Goal: Communication & Community: Participate in discussion

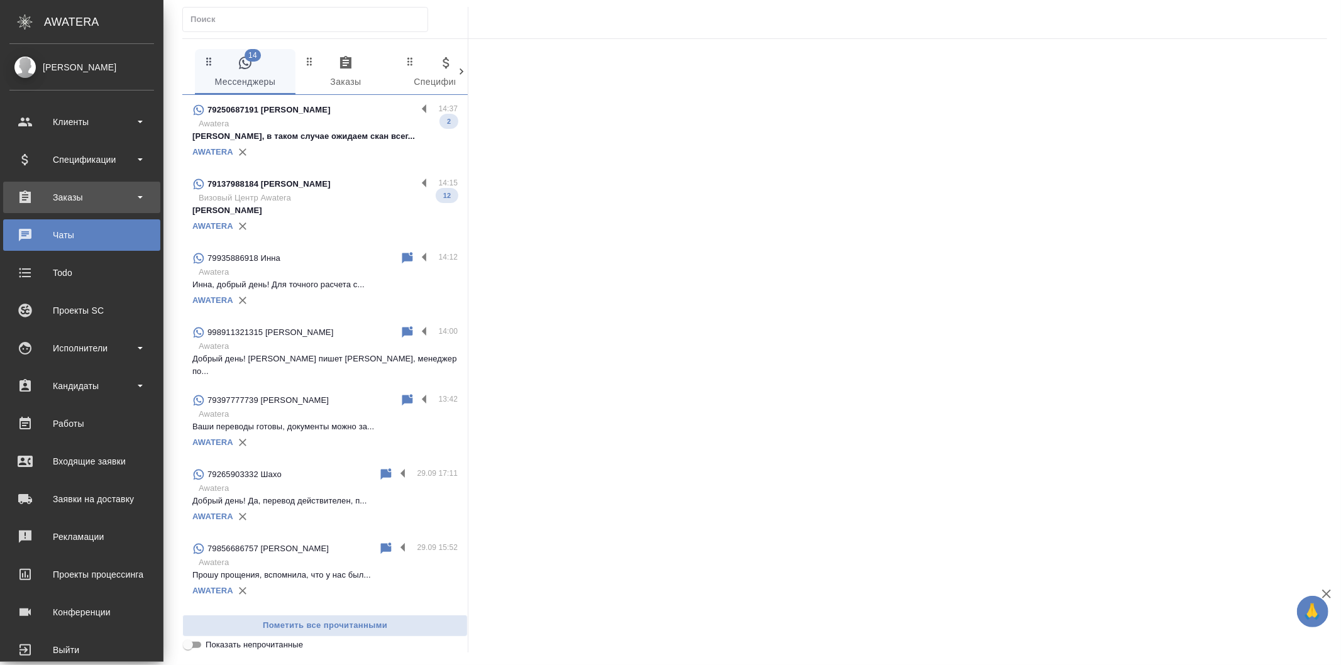
click at [99, 193] on div "Заказы" at bounding box center [81, 197] width 145 height 19
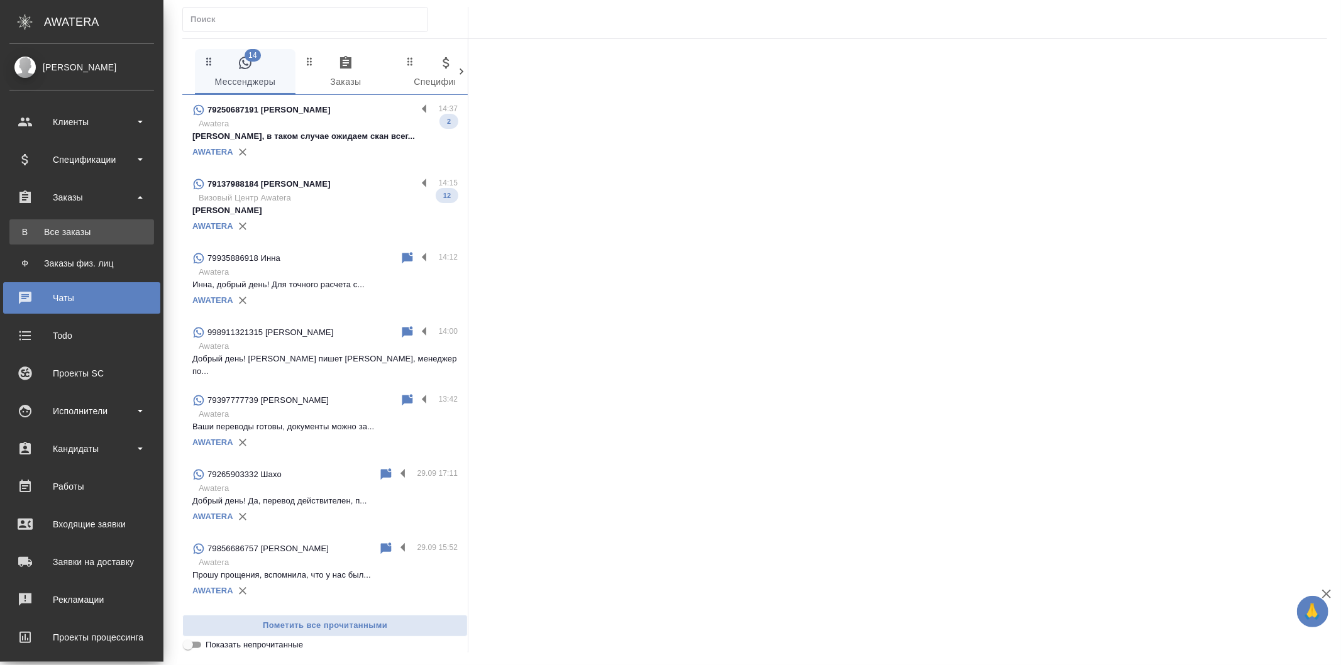
click at [107, 241] on link "В Все заказы" at bounding box center [81, 231] width 145 height 25
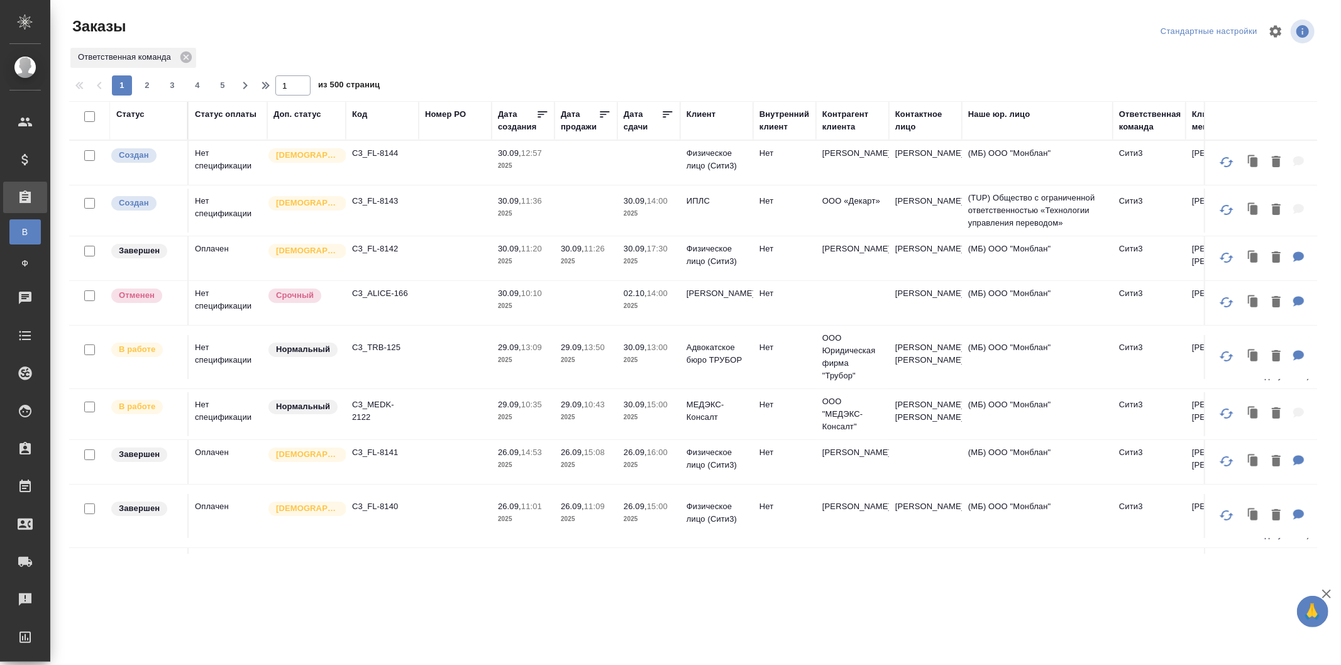
click at [441, 366] on td at bounding box center [455, 357] width 73 height 44
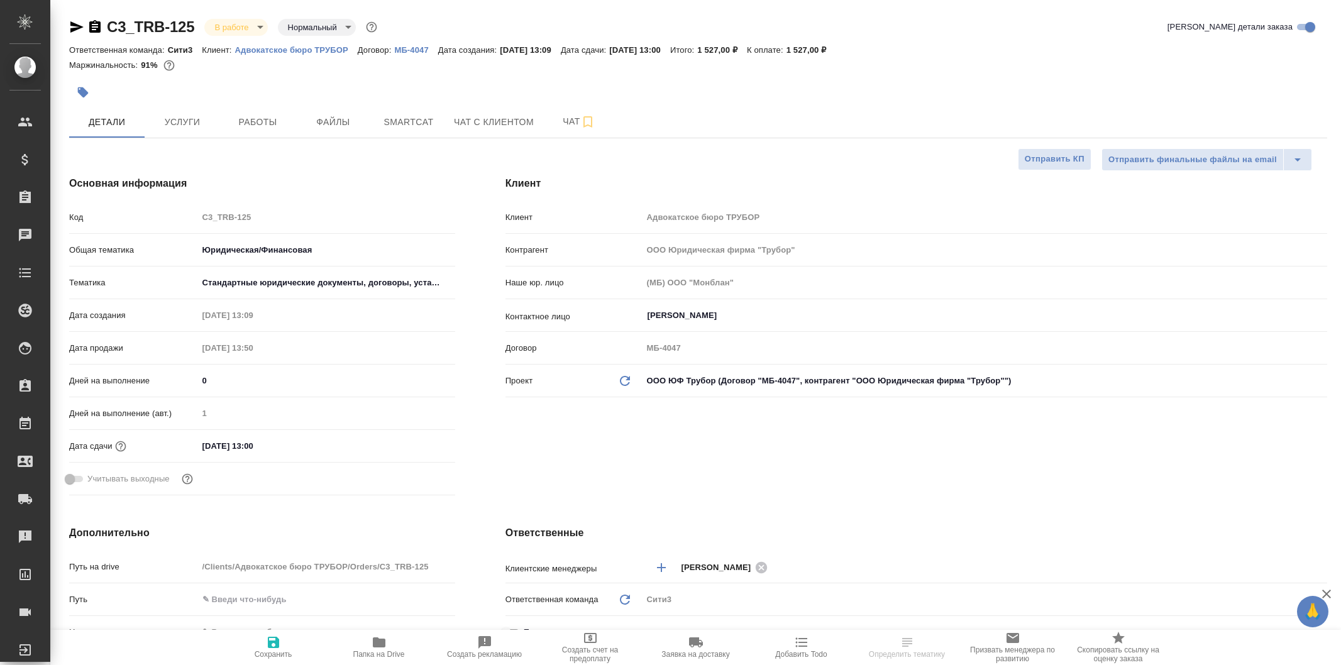
select select "RU"
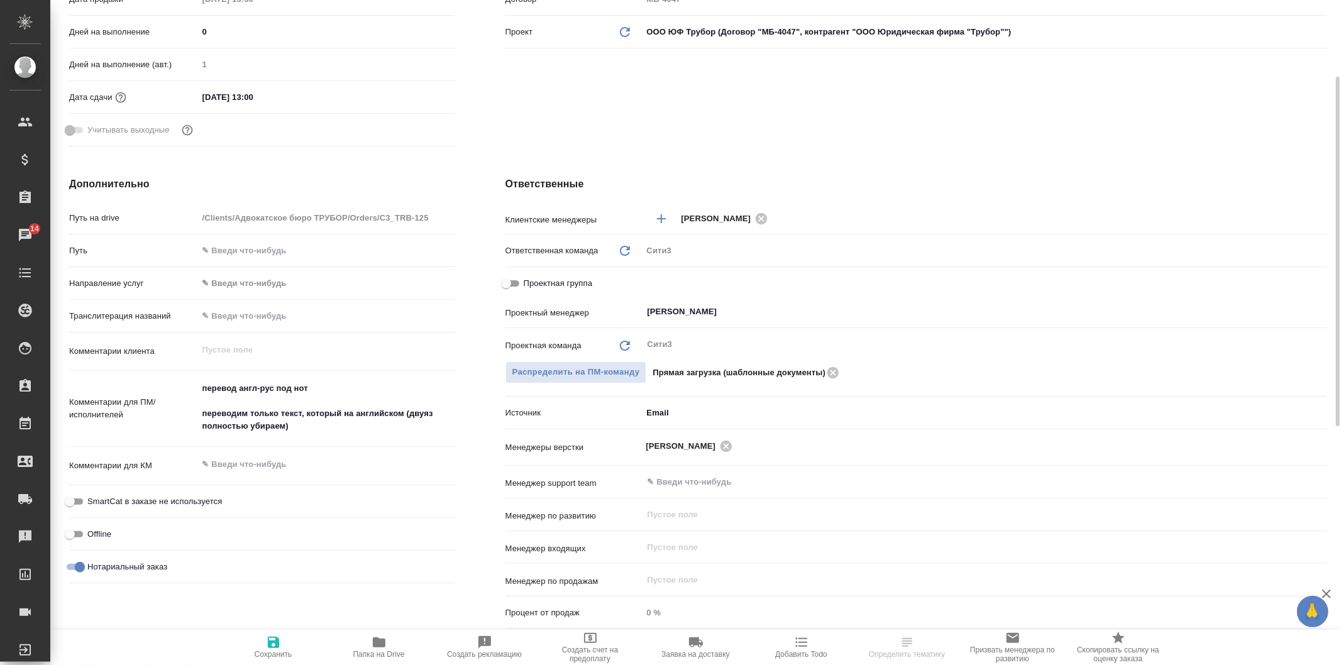
scroll to position [419, 0]
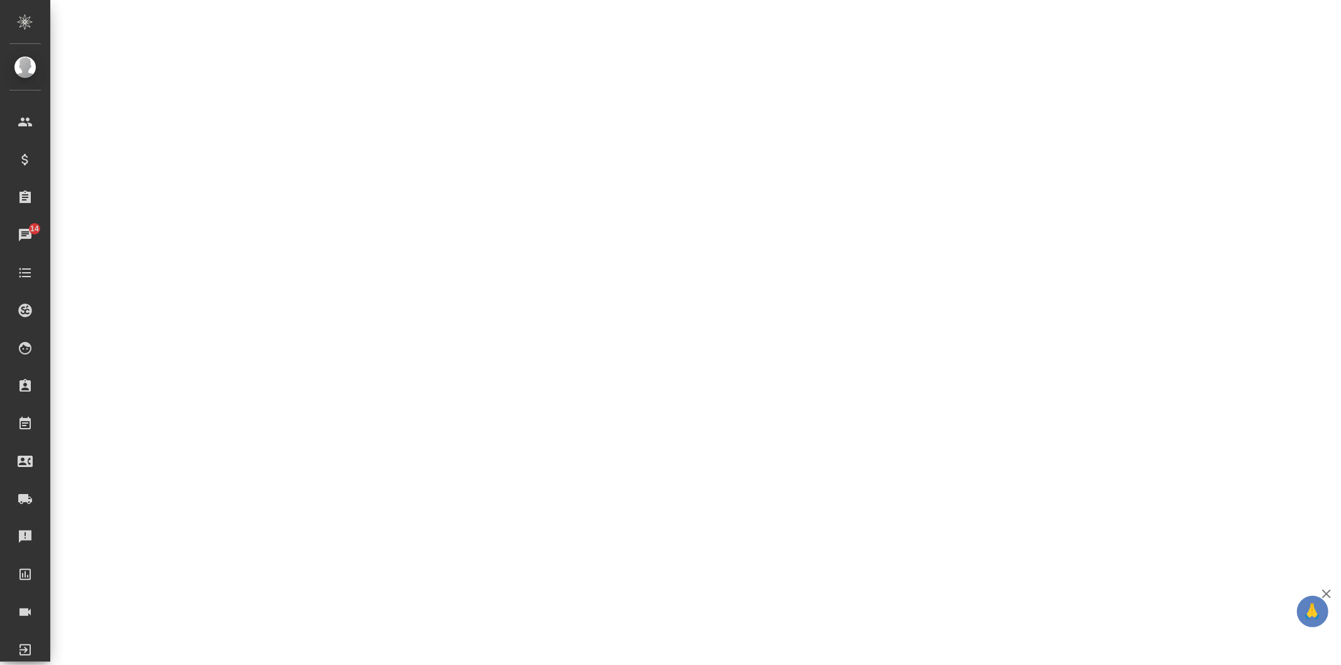
select select "RU"
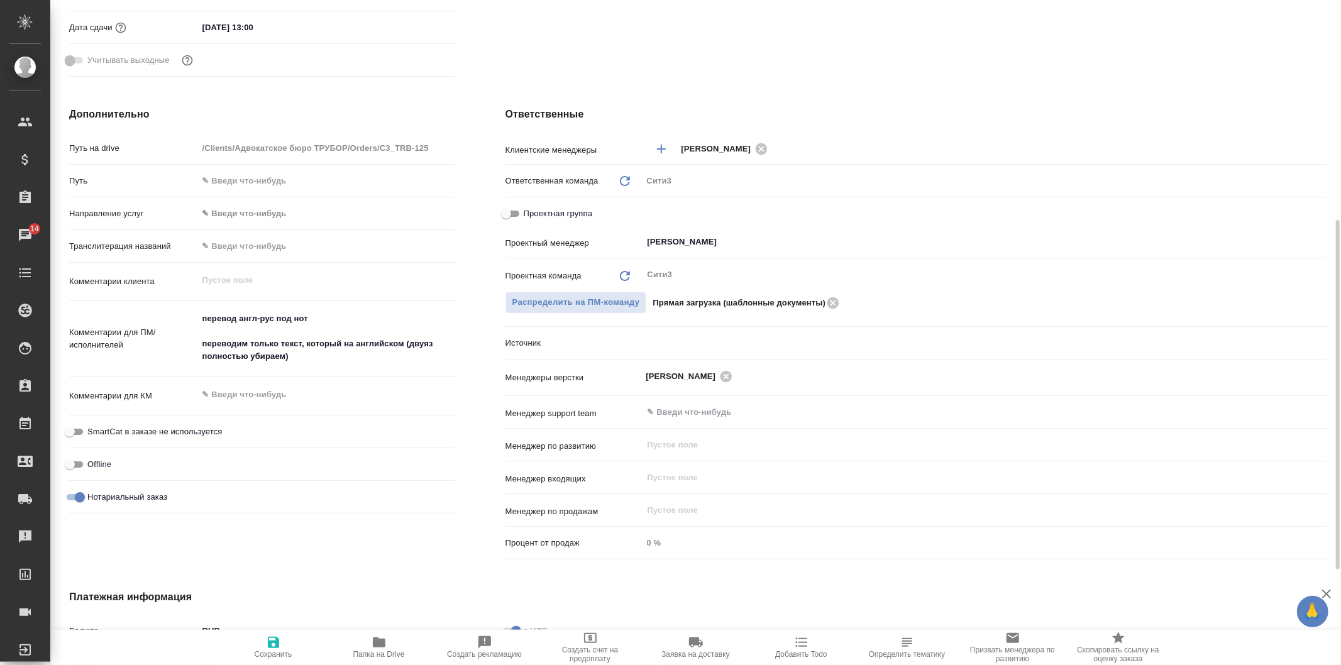
type textarea "x"
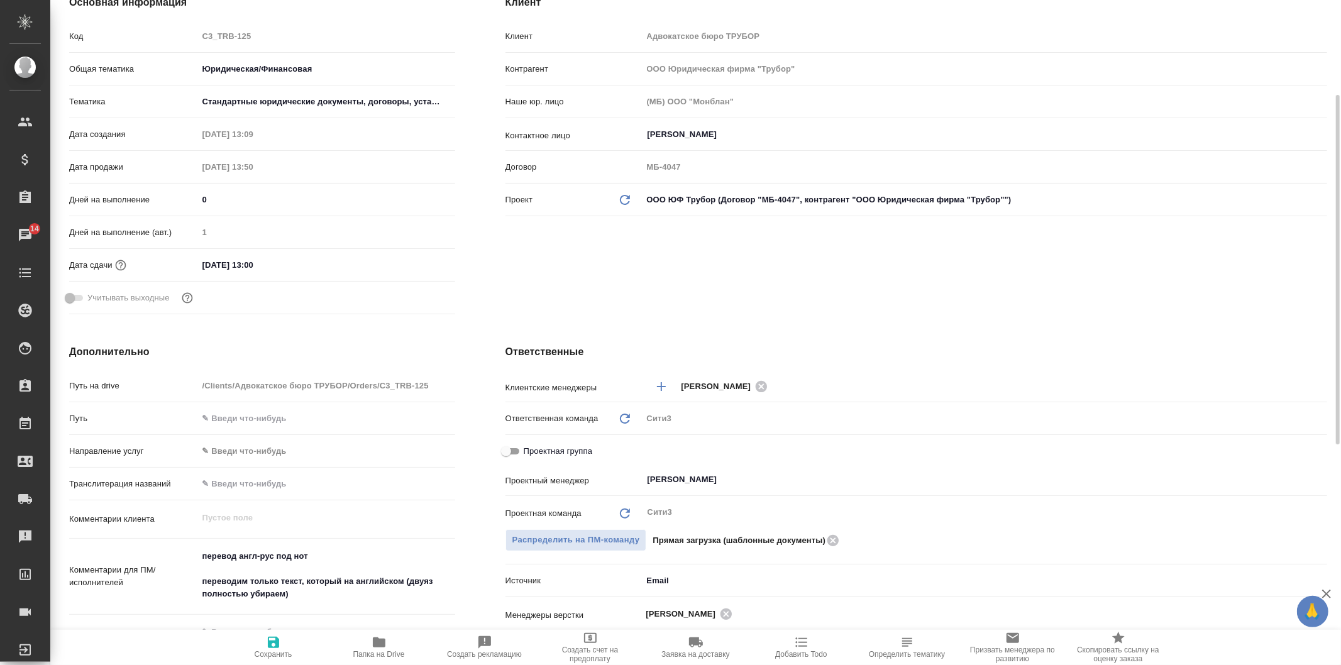
scroll to position [0, 0]
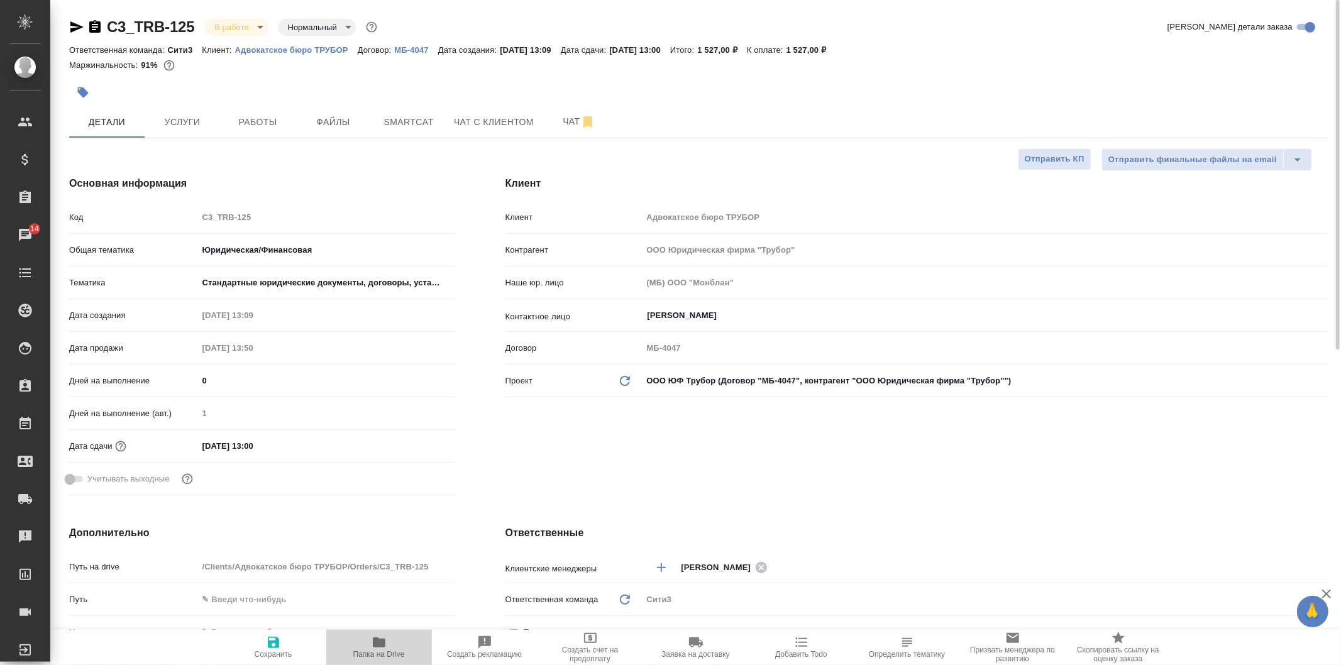
click at [360, 652] on span "Папка на Drive" at bounding box center [379, 654] width 52 height 9
type textarea "x"
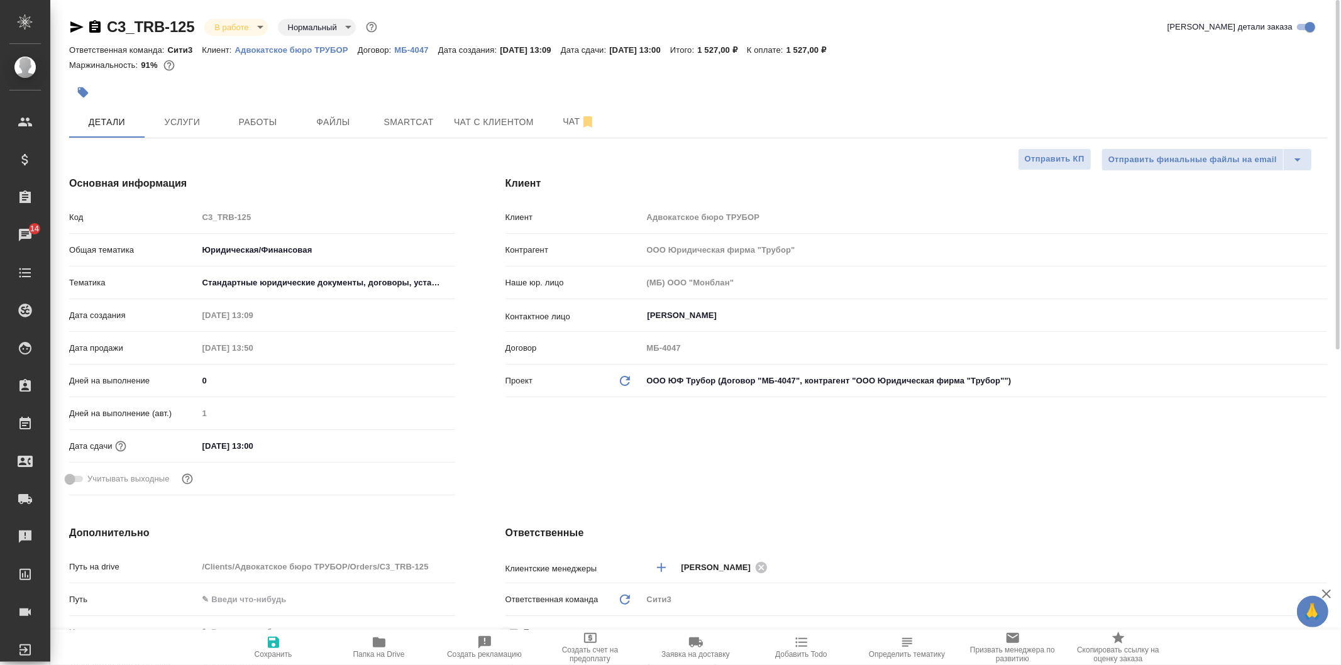
type textarea "x"
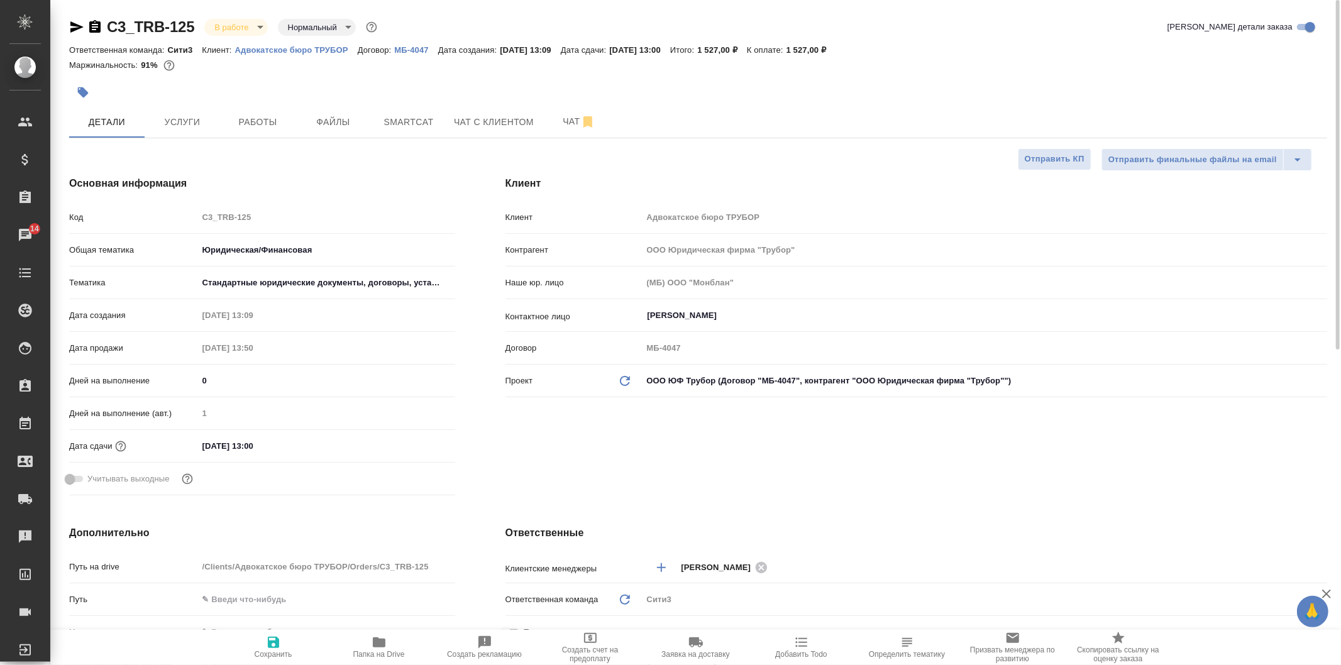
type textarea "x"
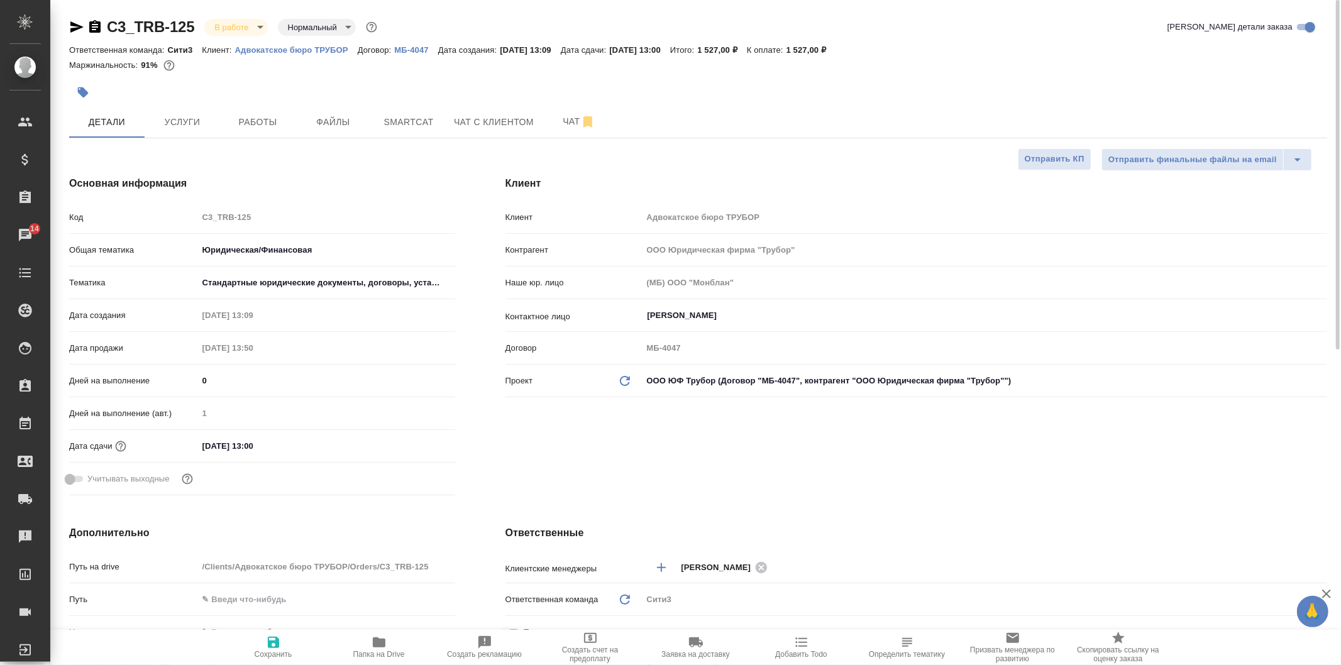
type textarea "x"
click at [277, 127] on span "Работы" at bounding box center [258, 122] width 60 height 16
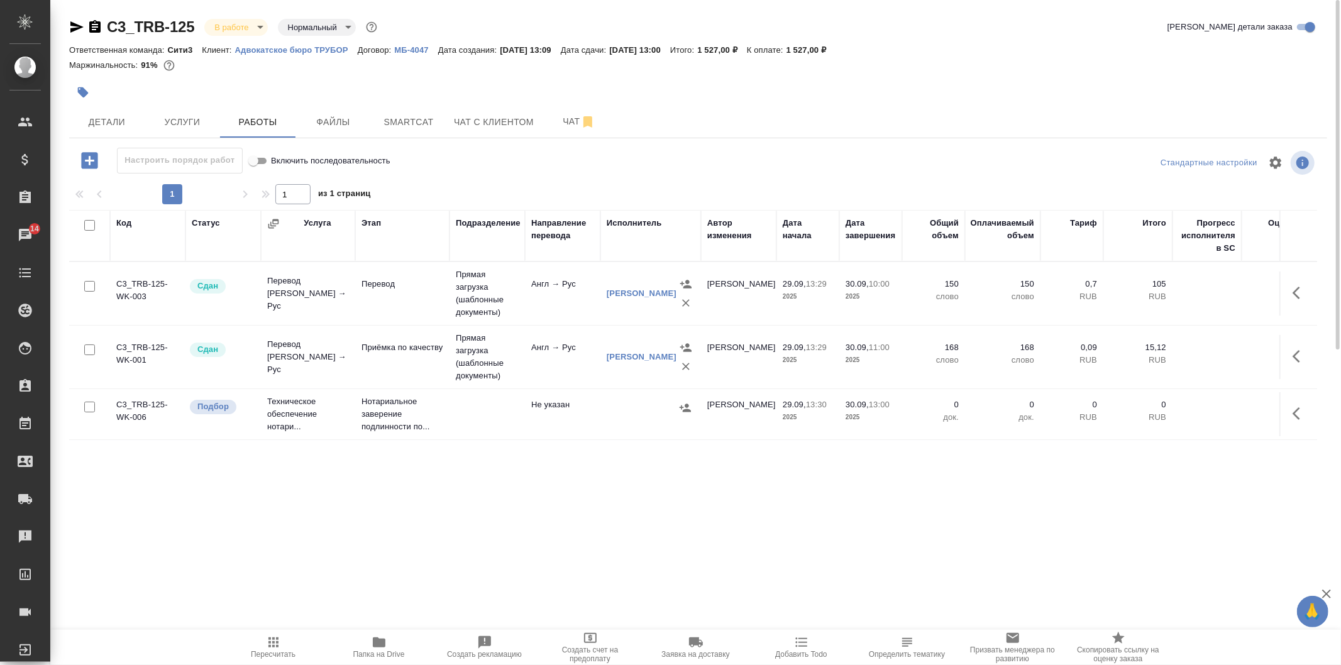
click at [80, 30] on icon "button" at bounding box center [76, 26] width 15 height 15
click at [121, 131] on button "Детали" at bounding box center [106, 121] width 75 height 31
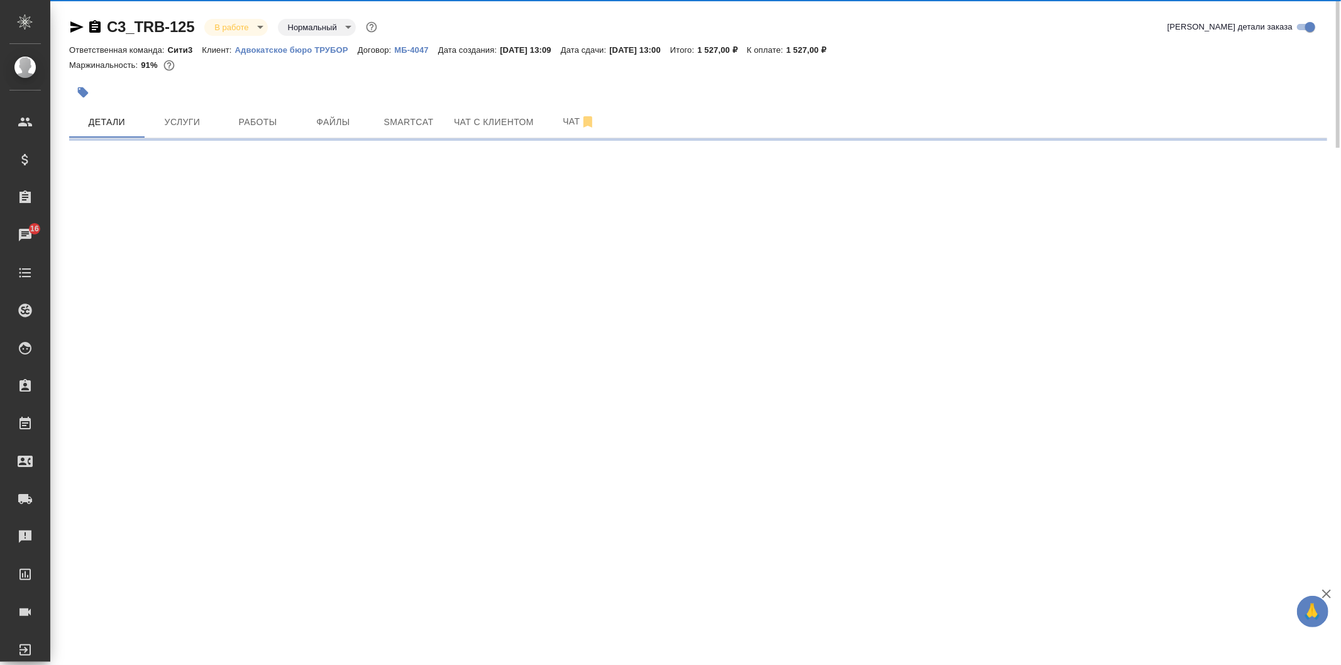
select select "RU"
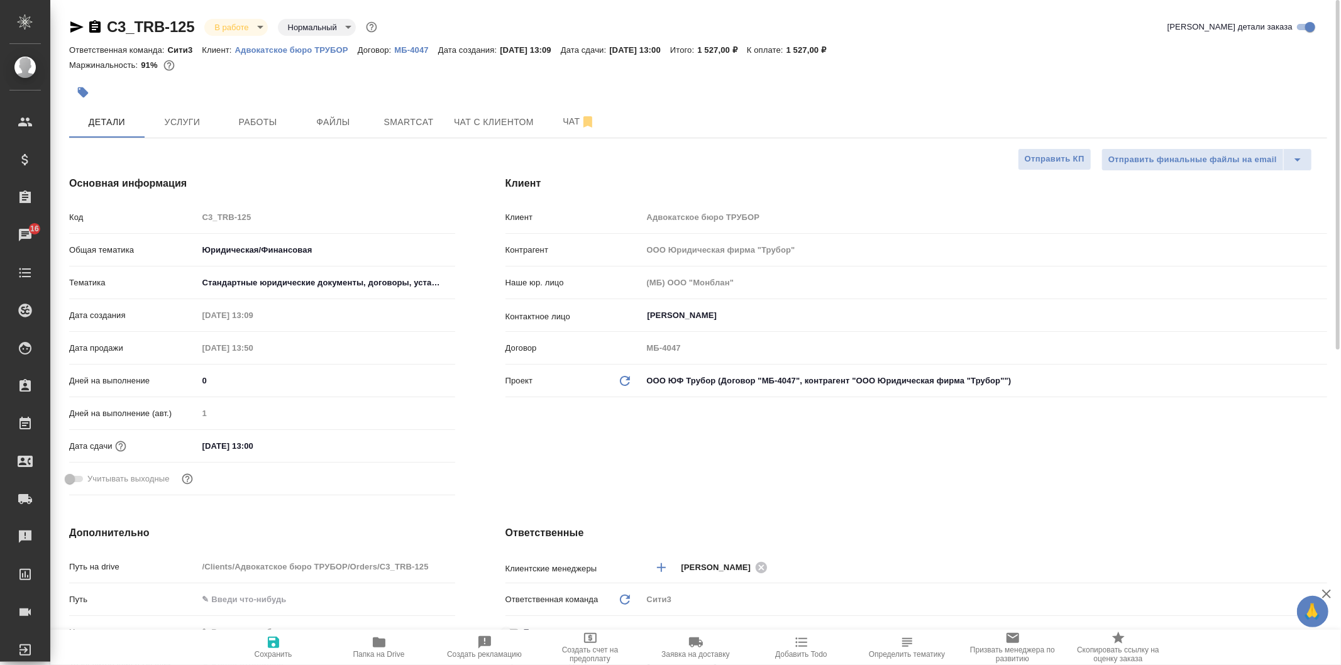
type textarea "x"
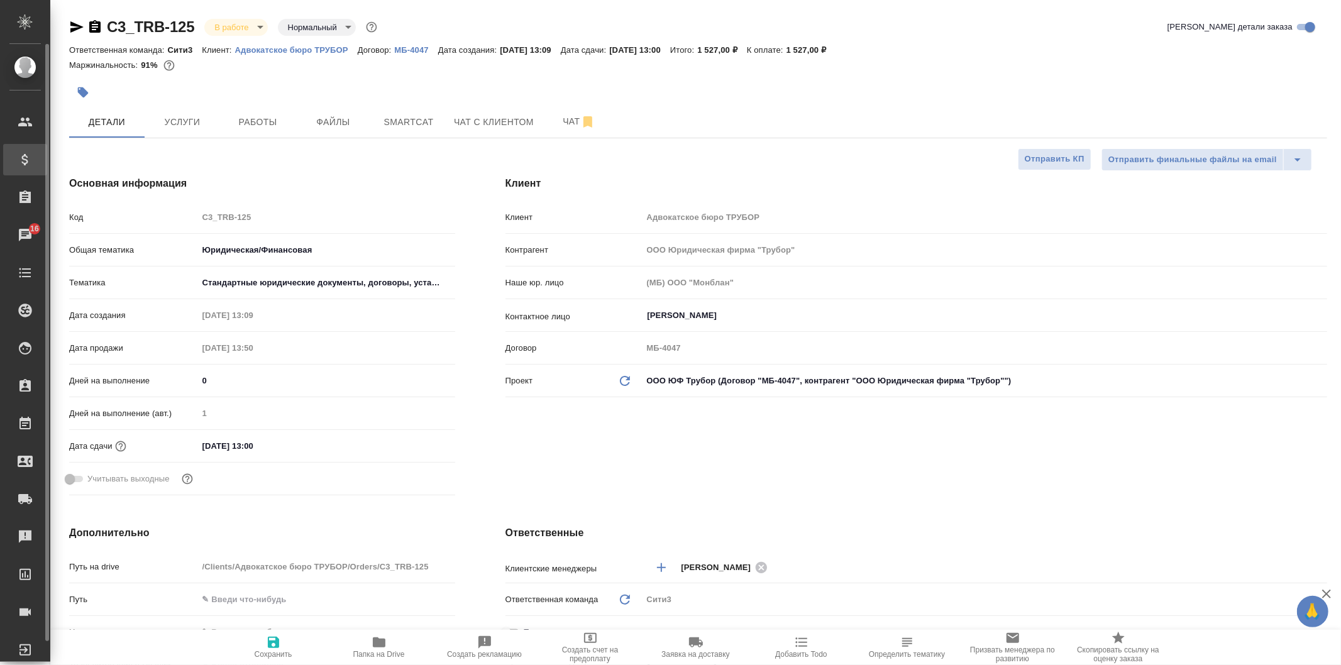
type textarea "x"
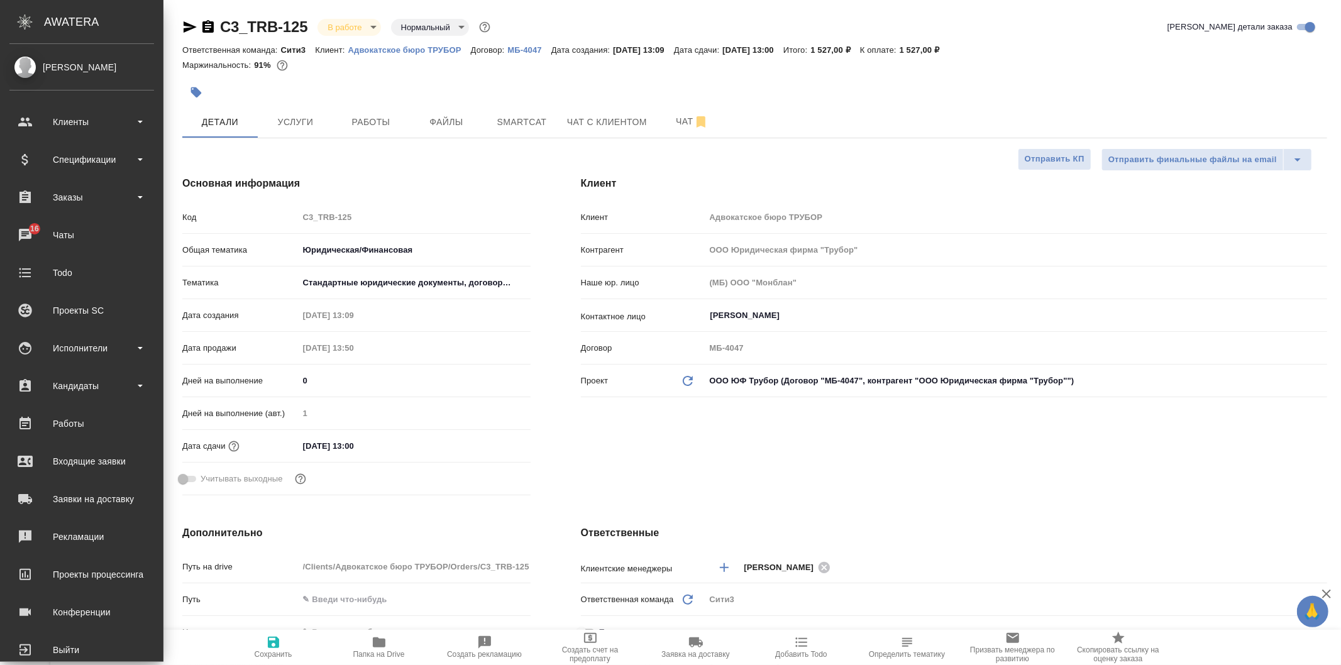
type textarea "x"
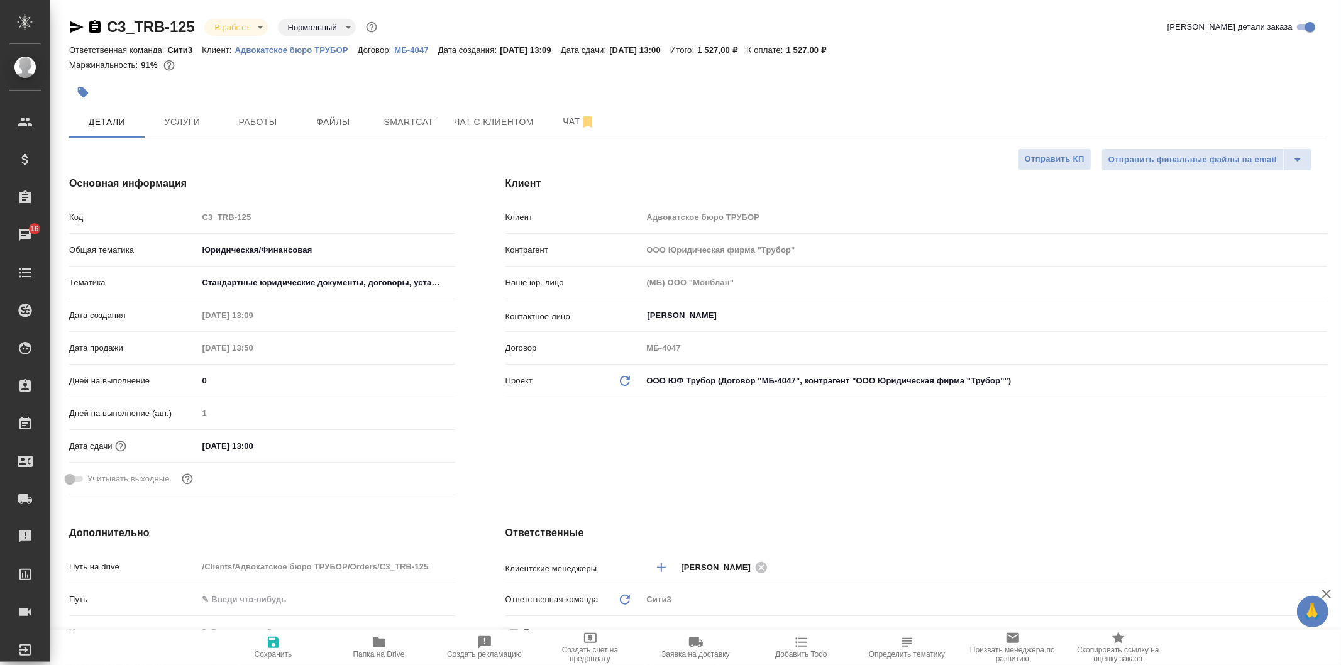
type textarea "x"
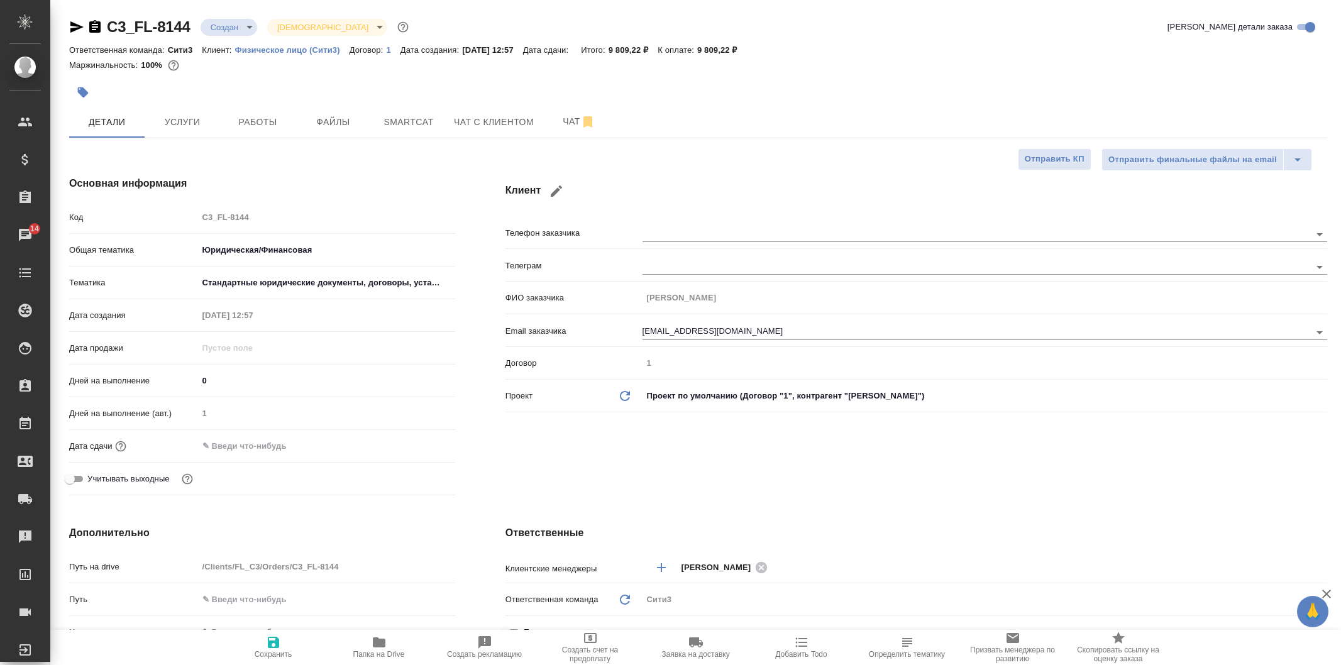
select select "RU"
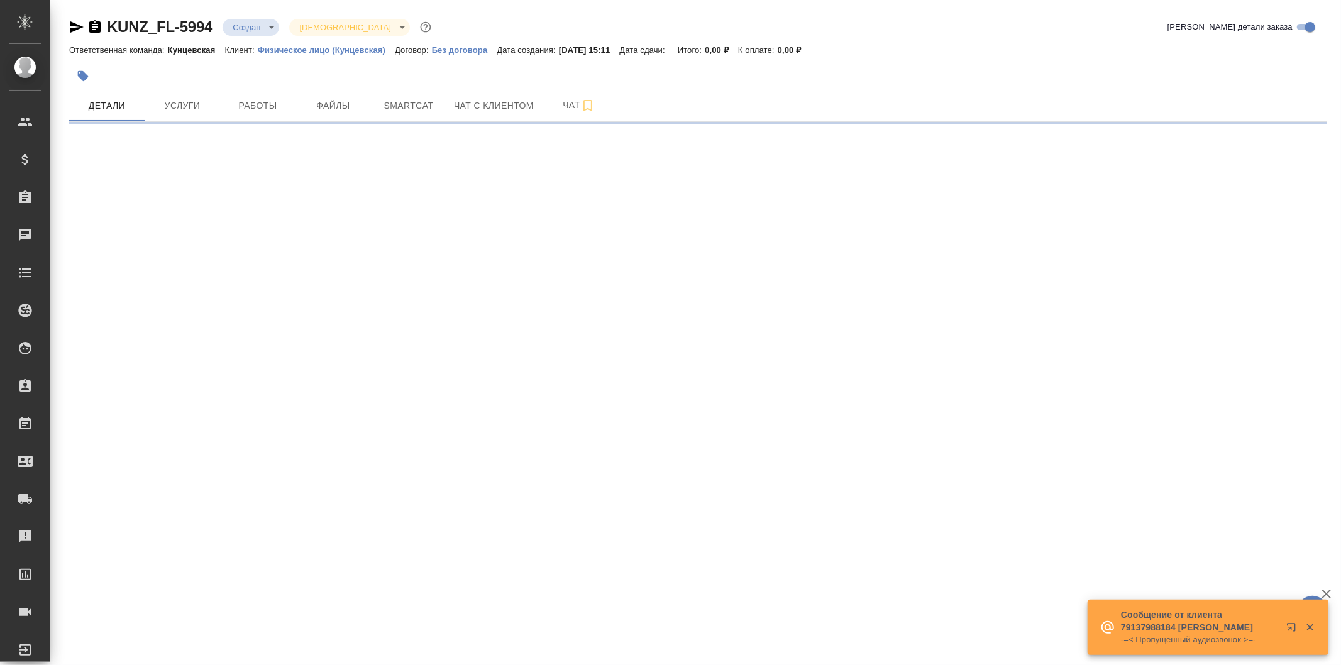
select select "RU"
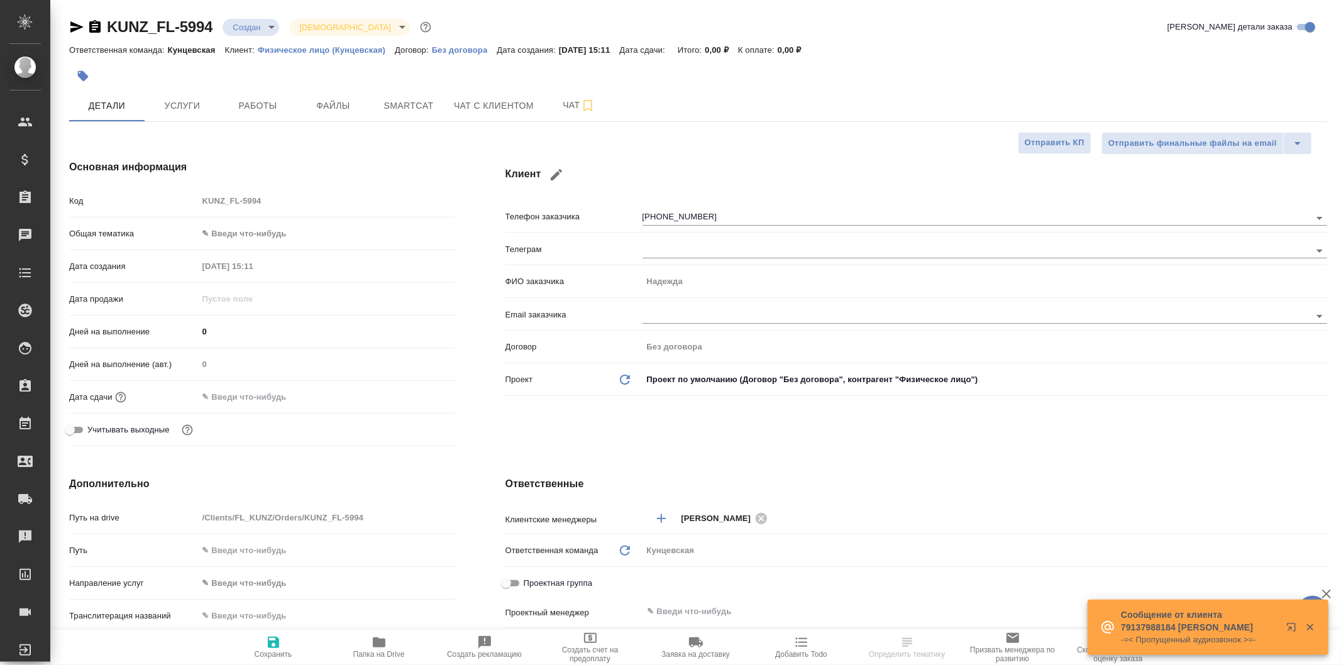
type textarea "x"
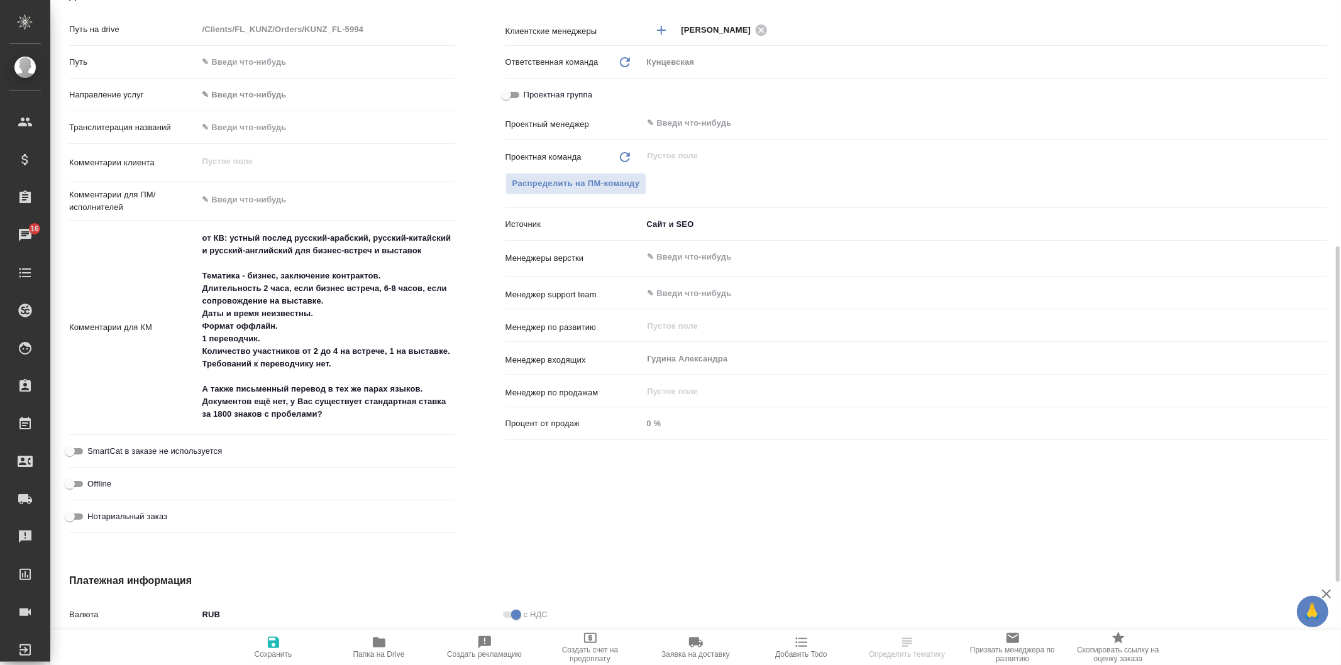
scroll to position [349, 0]
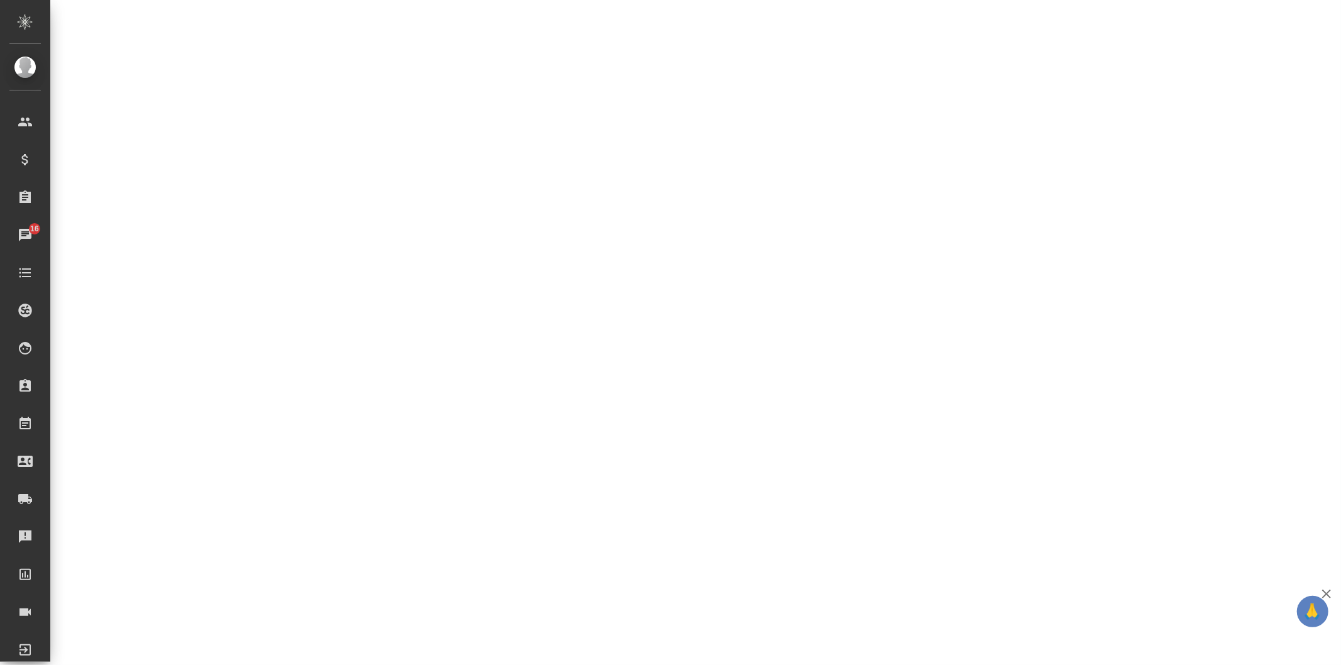
select select "RU"
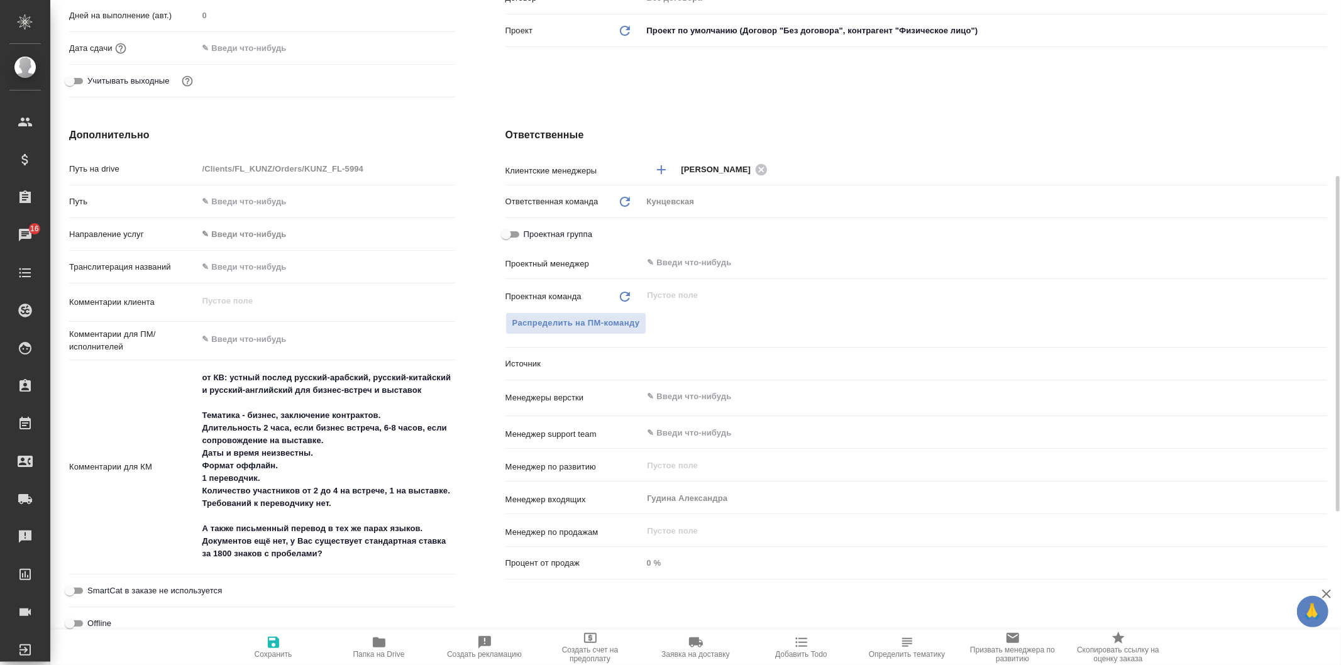
type textarea "x"
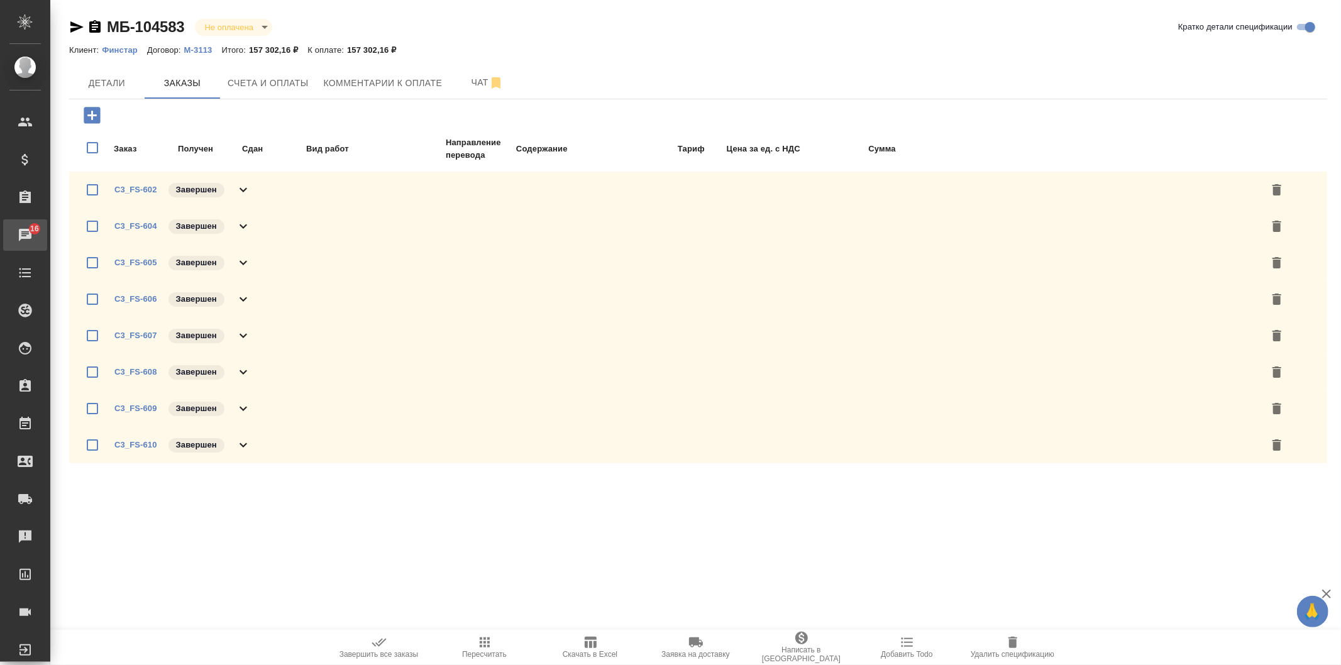
click at [25, 237] on div "Чаты" at bounding box center [9, 235] width 31 height 19
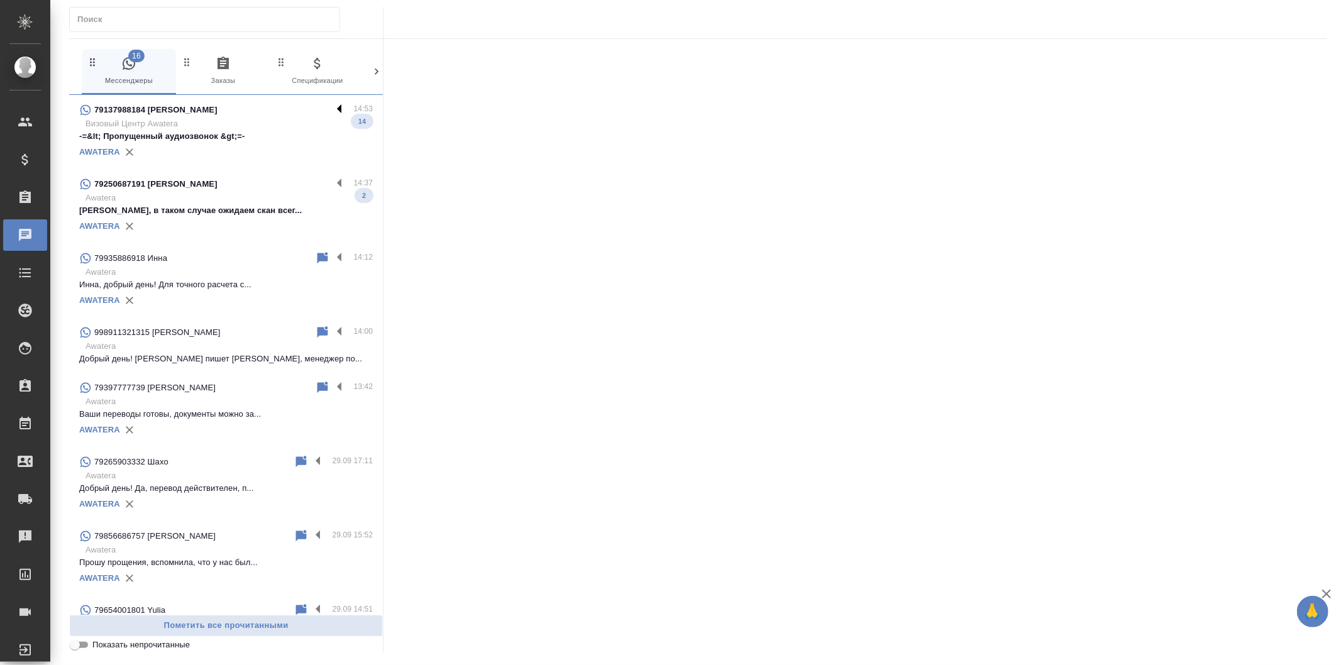
click at [332, 102] on label at bounding box center [342, 109] width 21 height 14
click at [0, 0] on input "checkbox" at bounding box center [0, 0] width 0 height 0
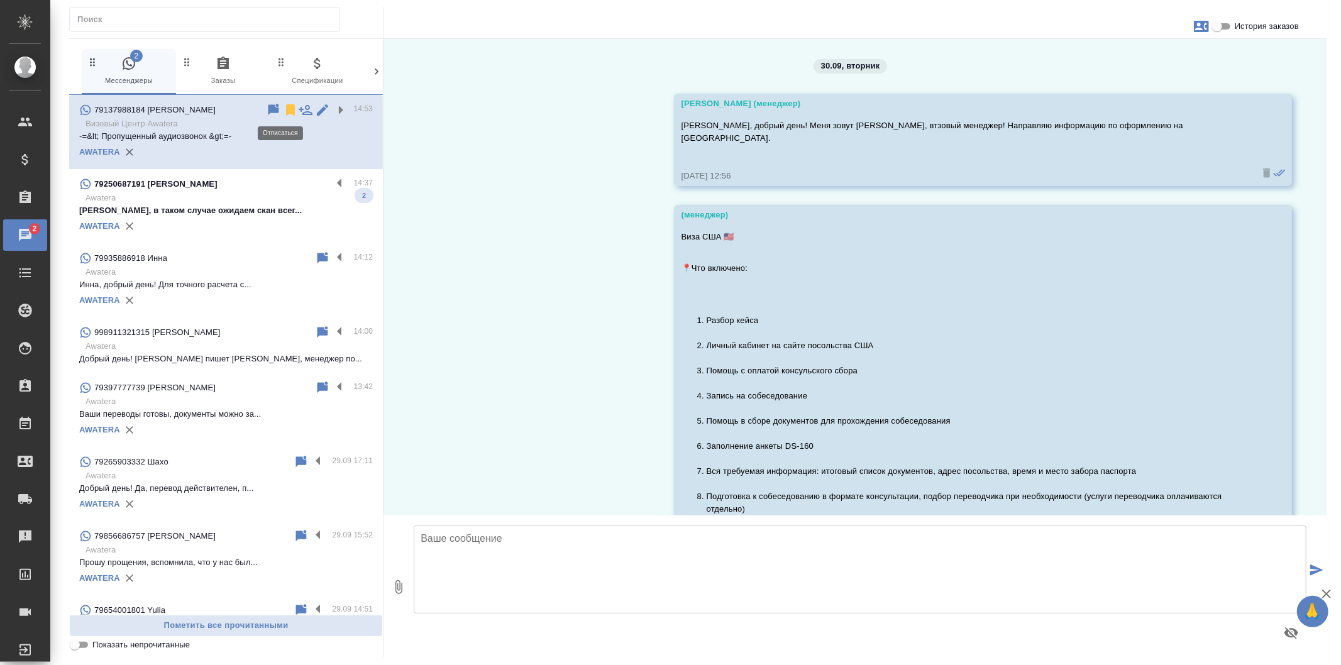
click at [286, 110] on icon at bounding box center [290, 109] width 9 height 11
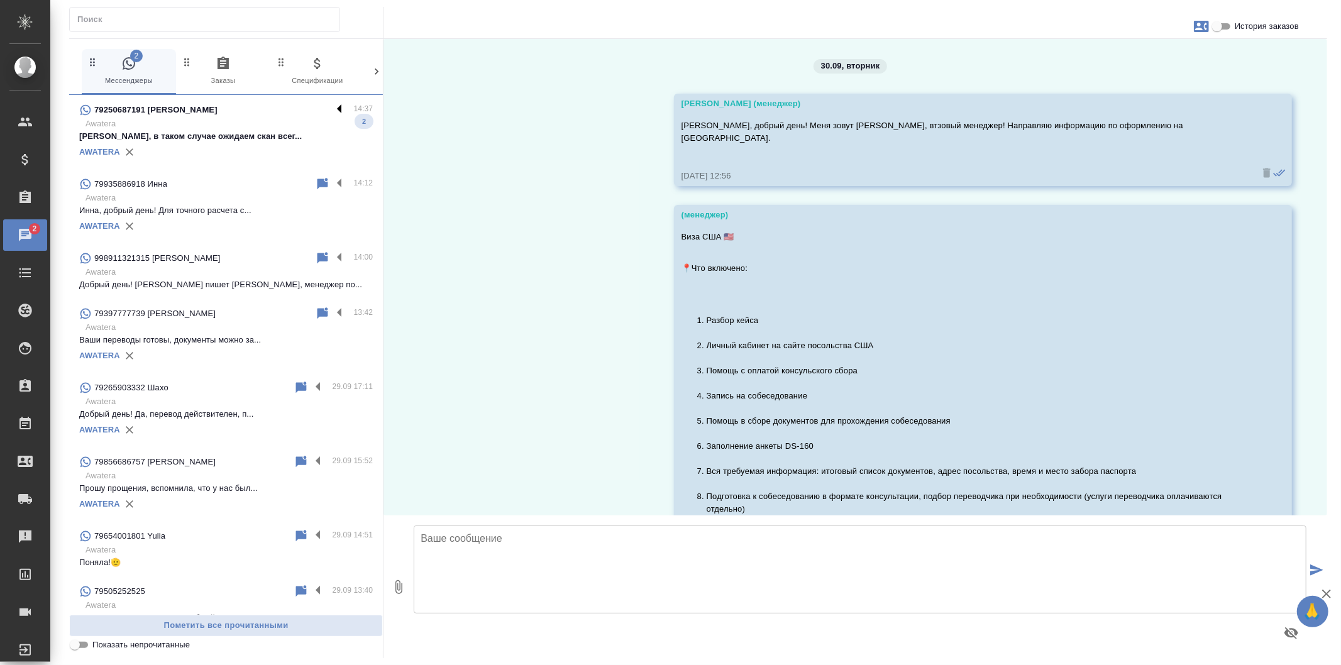
click at [332, 105] on label at bounding box center [342, 109] width 21 height 14
click at [0, 0] on input "checkbox" at bounding box center [0, 0] width 0 height 0
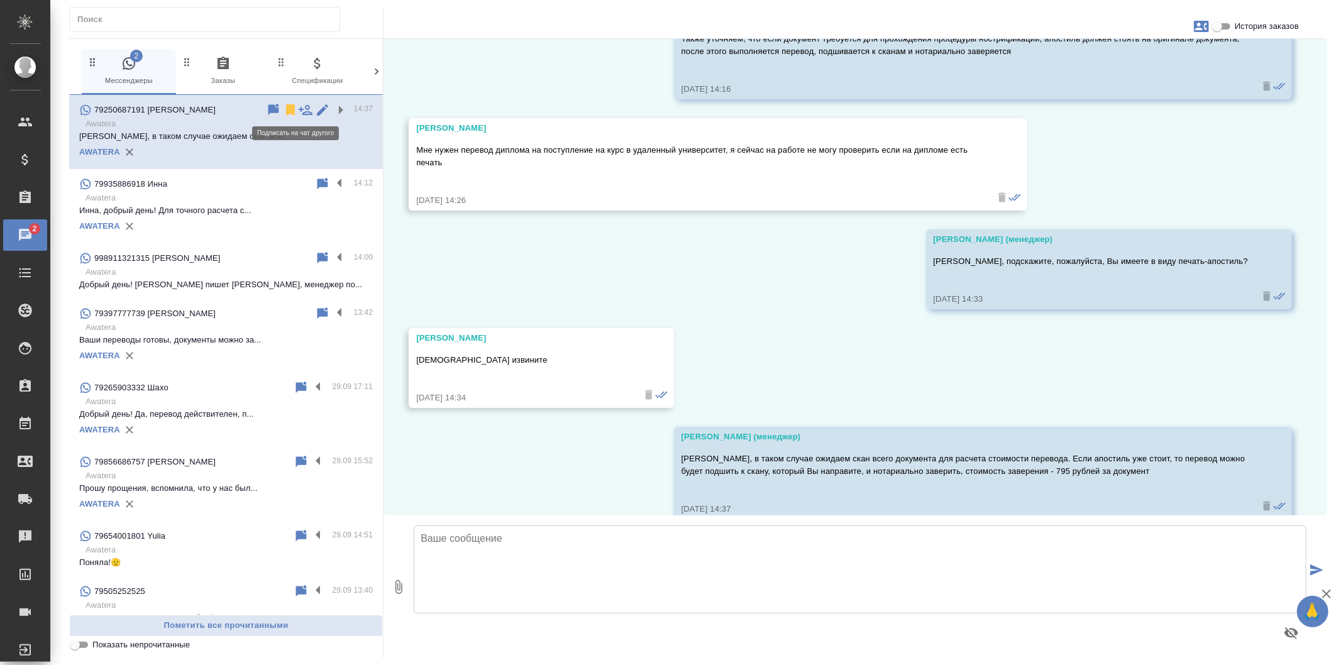
scroll to position [1114, 0]
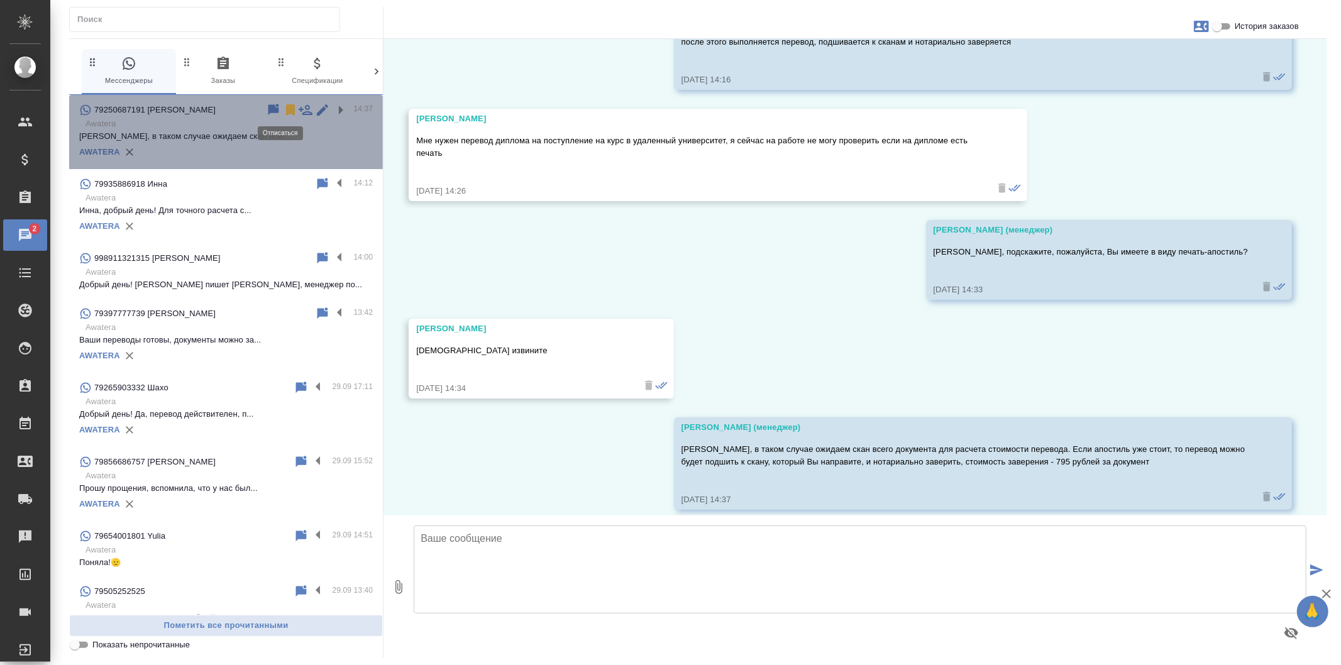
click at [286, 113] on icon at bounding box center [290, 109] width 9 height 11
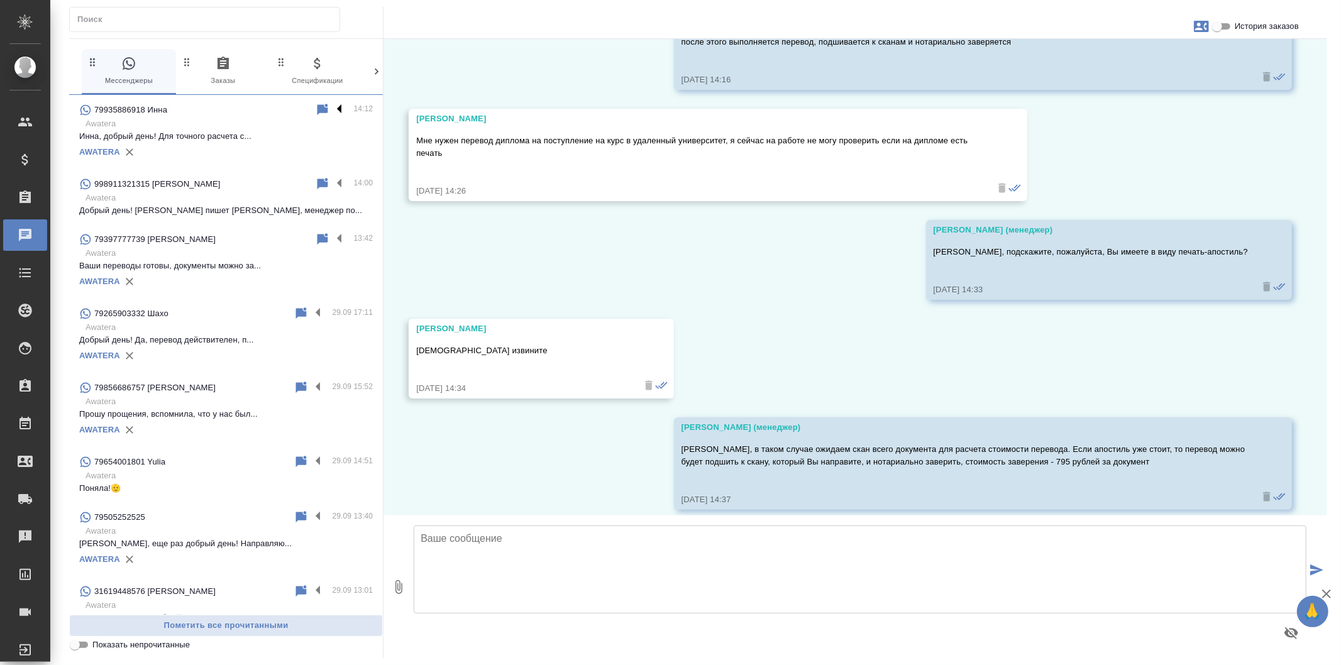
click at [332, 103] on label at bounding box center [342, 109] width 21 height 14
click at [0, 0] on input "checkbox" at bounding box center [0, 0] width 0 height 0
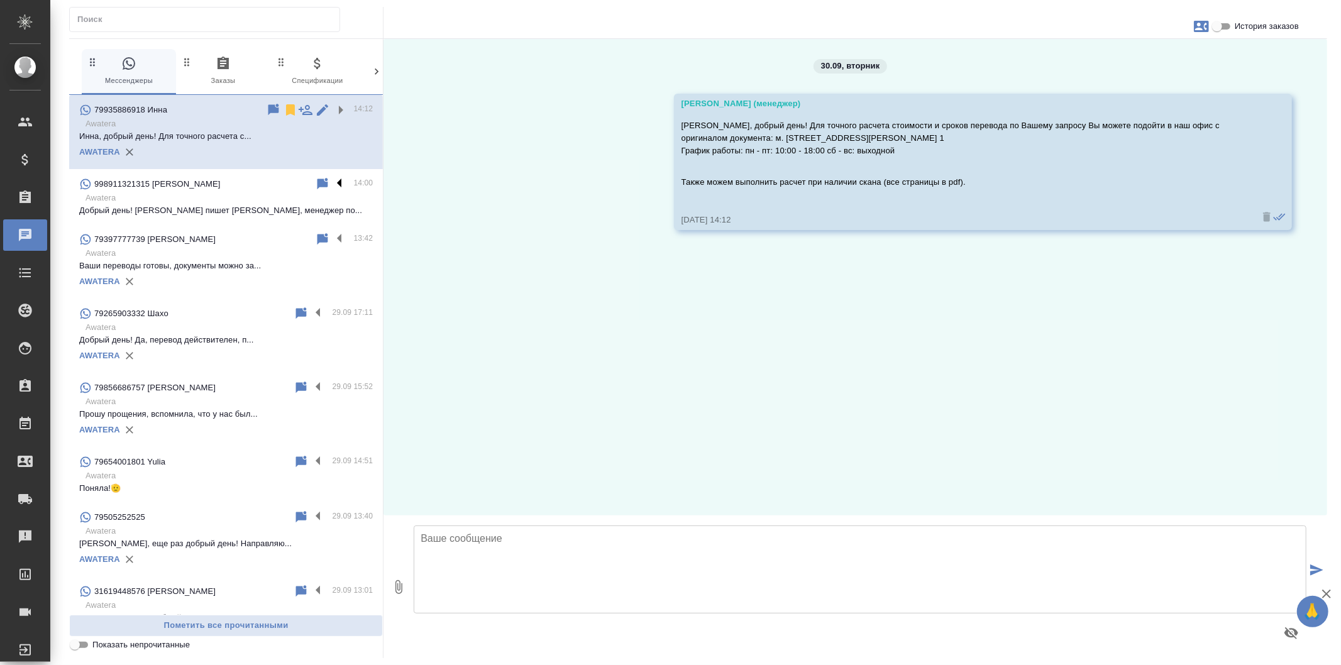
scroll to position [0, 0]
click at [286, 106] on icon at bounding box center [290, 109] width 9 height 11
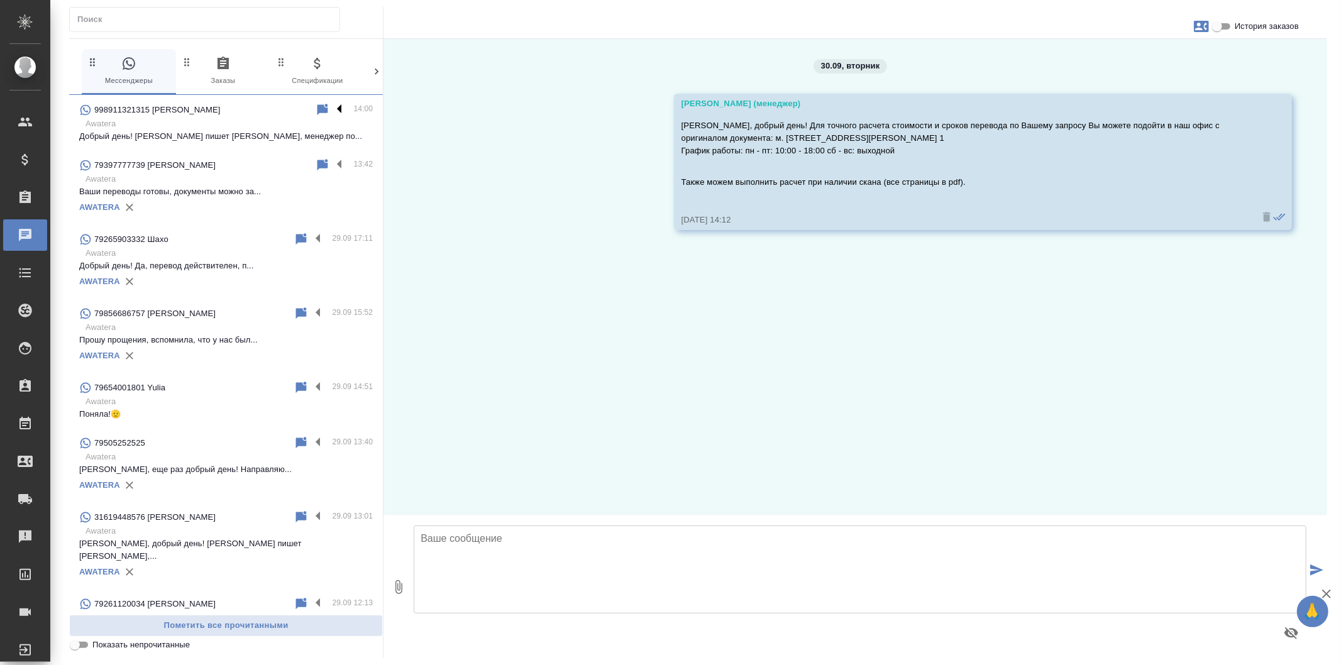
click at [332, 109] on label at bounding box center [342, 109] width 21 height 14
click at [0, 0] on input "checkbox" at bounding box center [0, 0] width 0 height 0
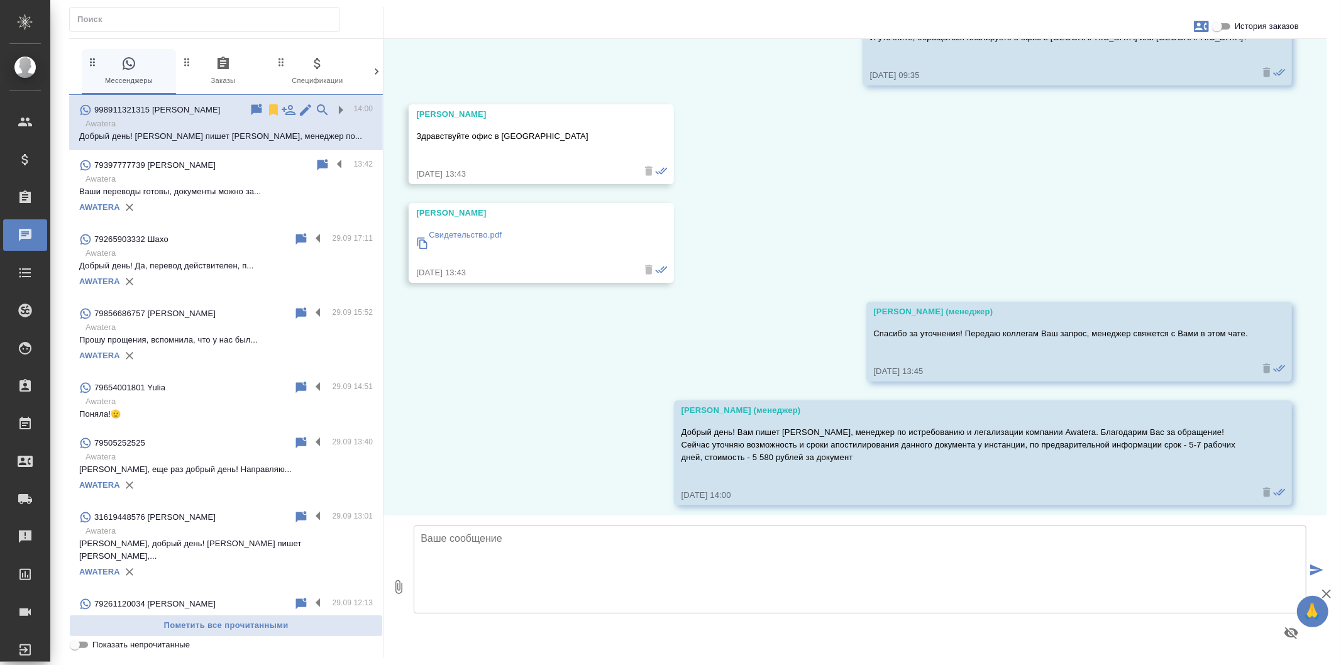
scroll to position [485, 0]
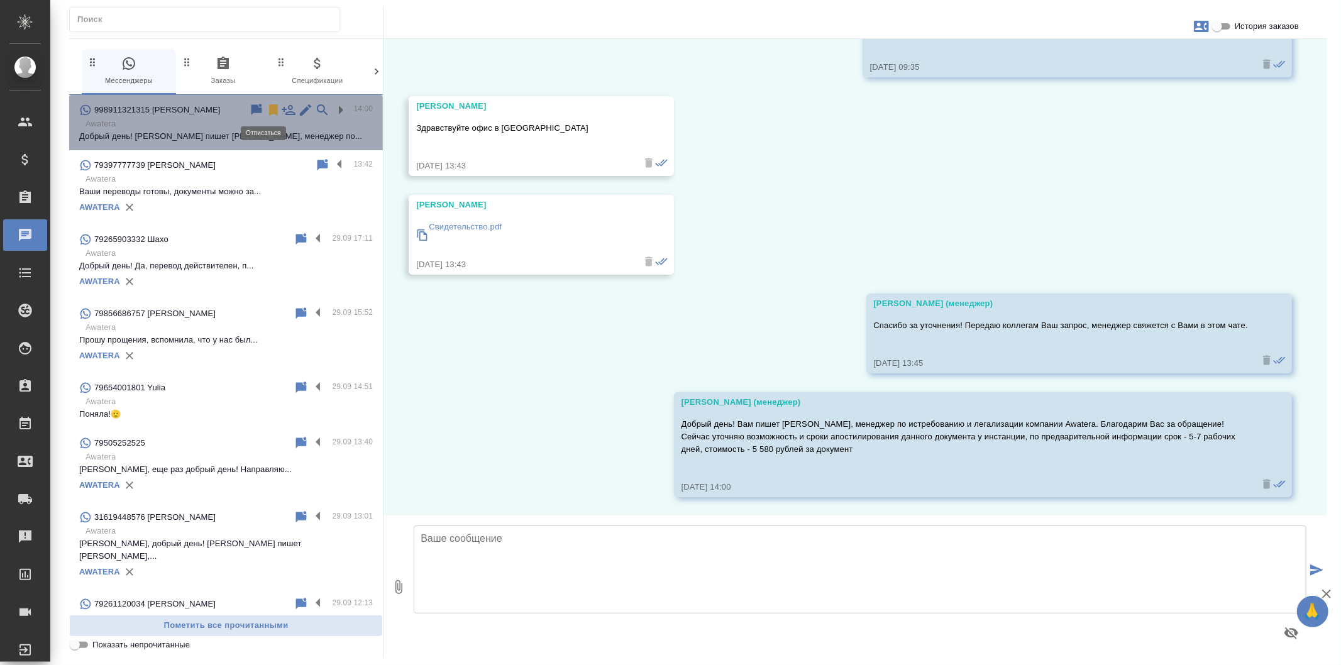
click at [269, 108] on icon at bounding box center [273, 109] width 9 height 11
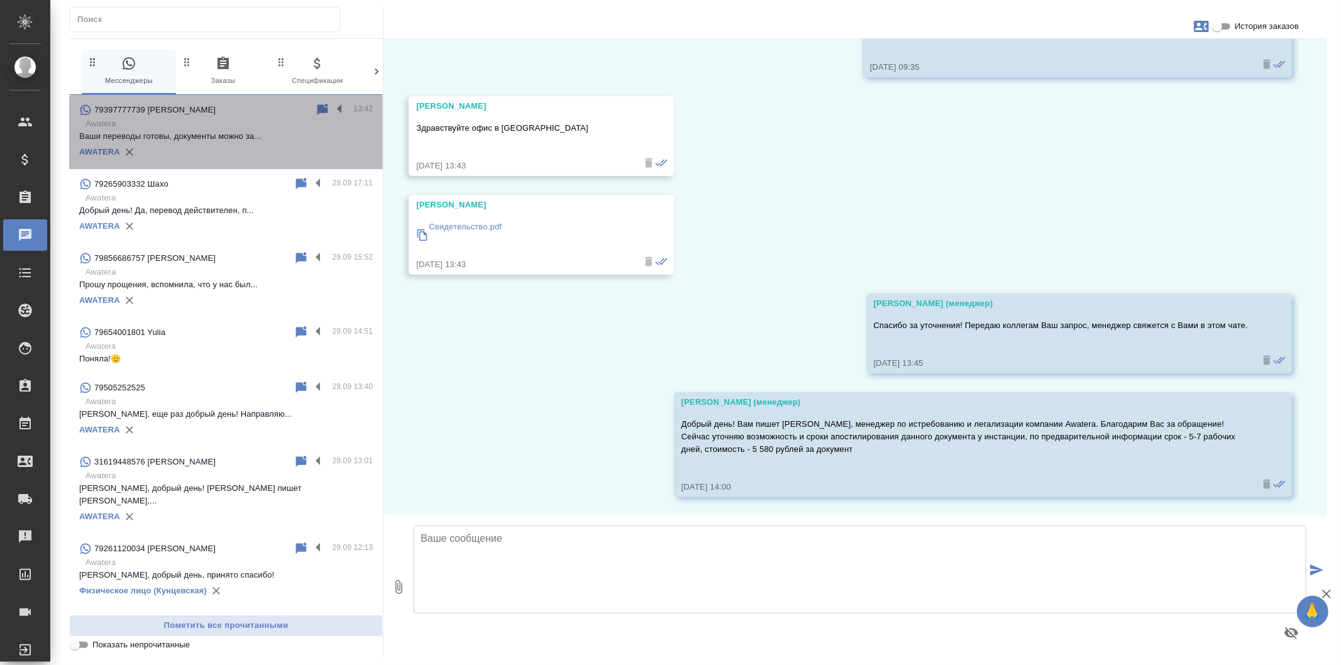
click at [332, 109] on label at bounding box center [342, 109] width 21 height 14
click at [0, 0] on input "checkbox" at bounding box center [0, 0] width 0 height 0
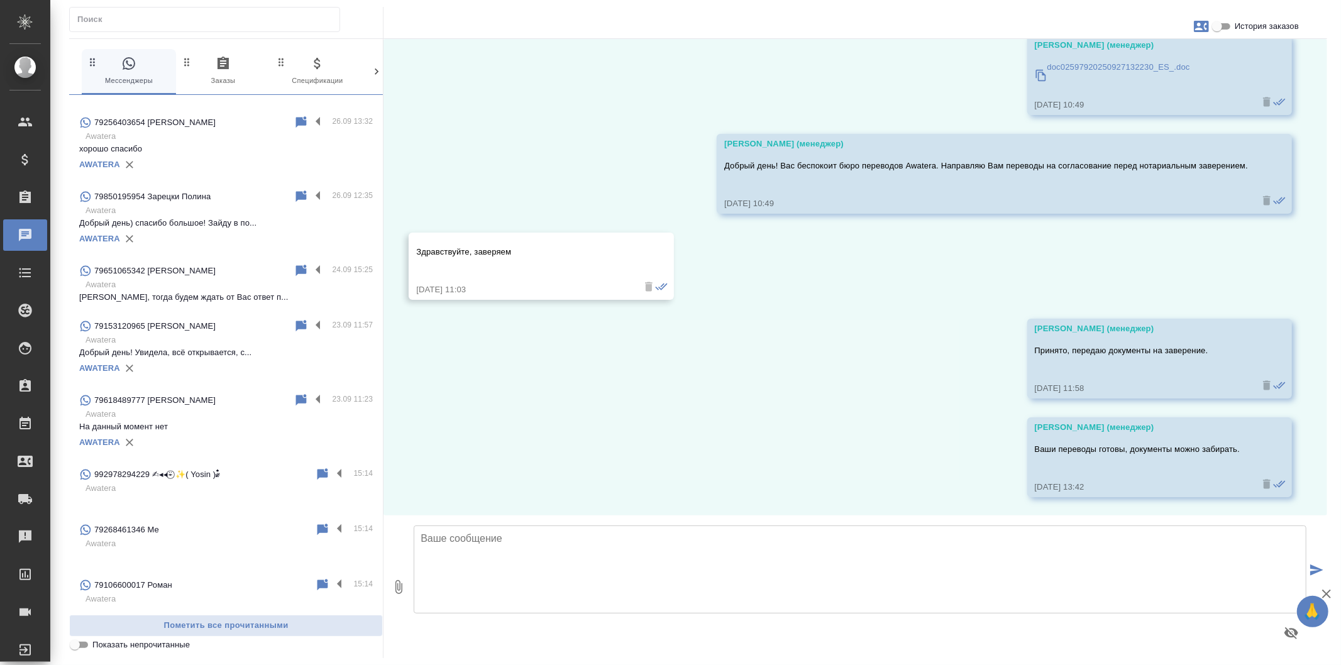
scroll to position [739, 0]
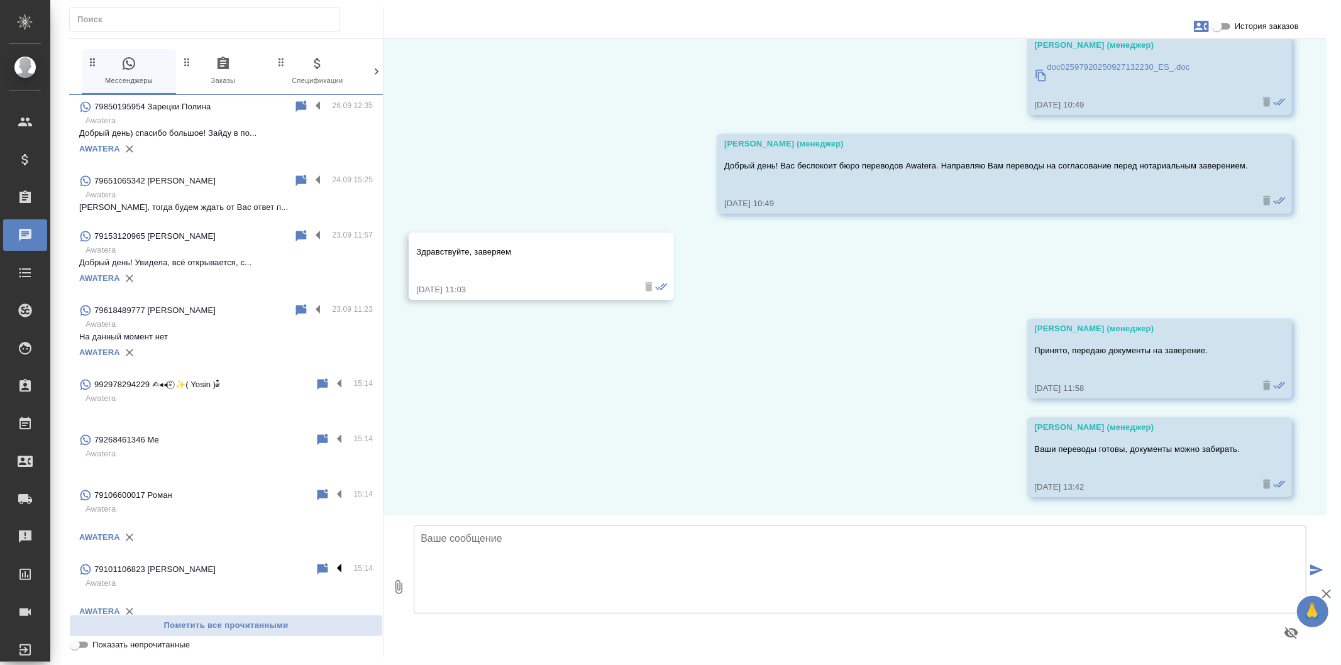
click at [332, 562] on label at bounding box center [342, 569] width 21 height 14
click at [0, 0] on input "checkbox" at bounding box center [0, 0] width 0 height 0
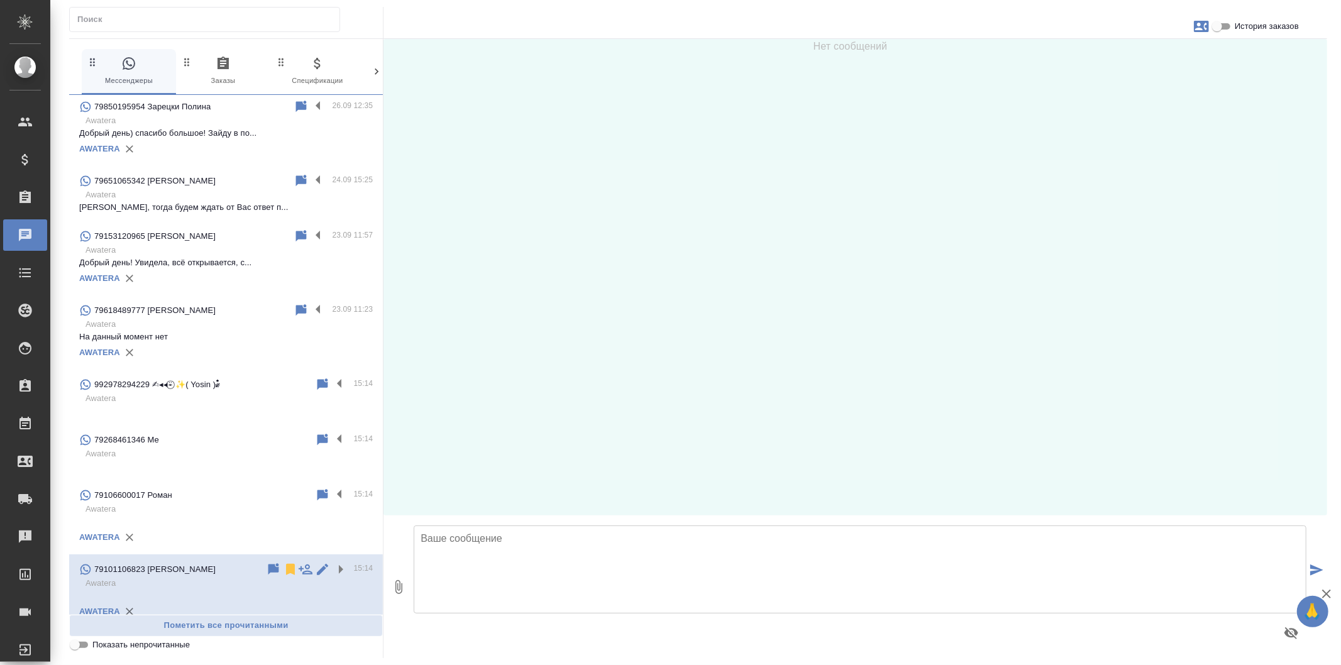
scroll to position [0, 0]
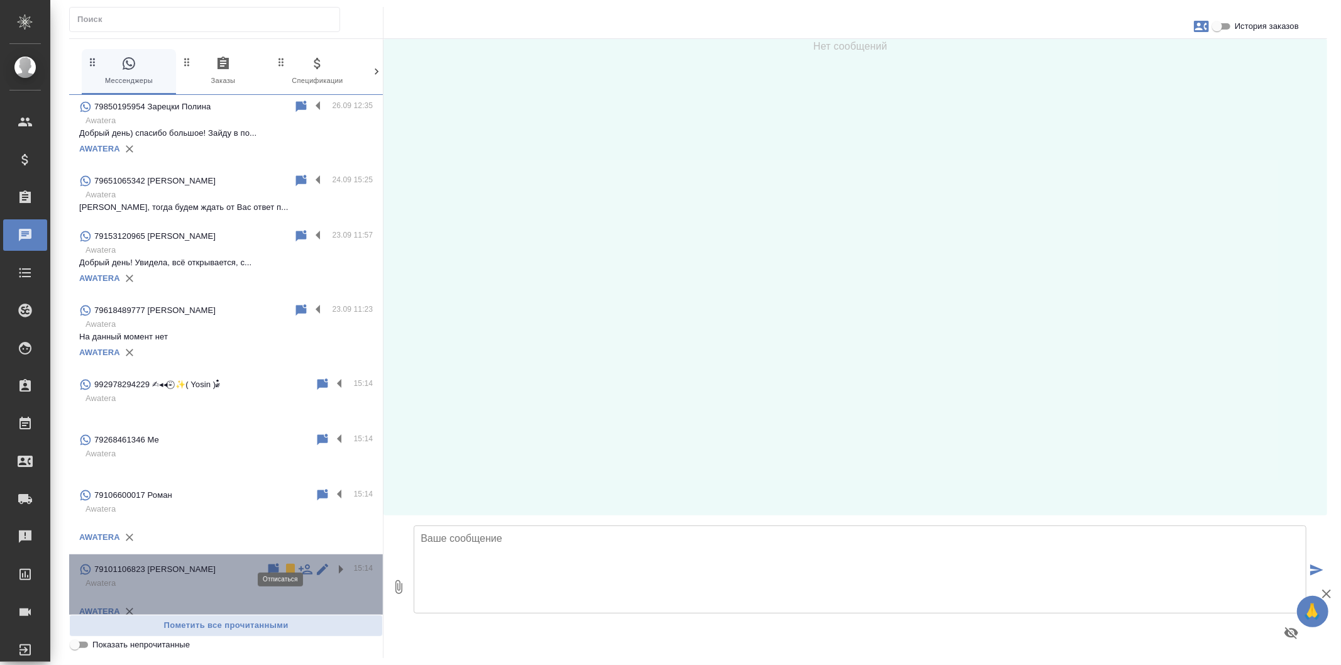
click at [286, 564] on icon at bounding box center [290, 569] width 9 height 11
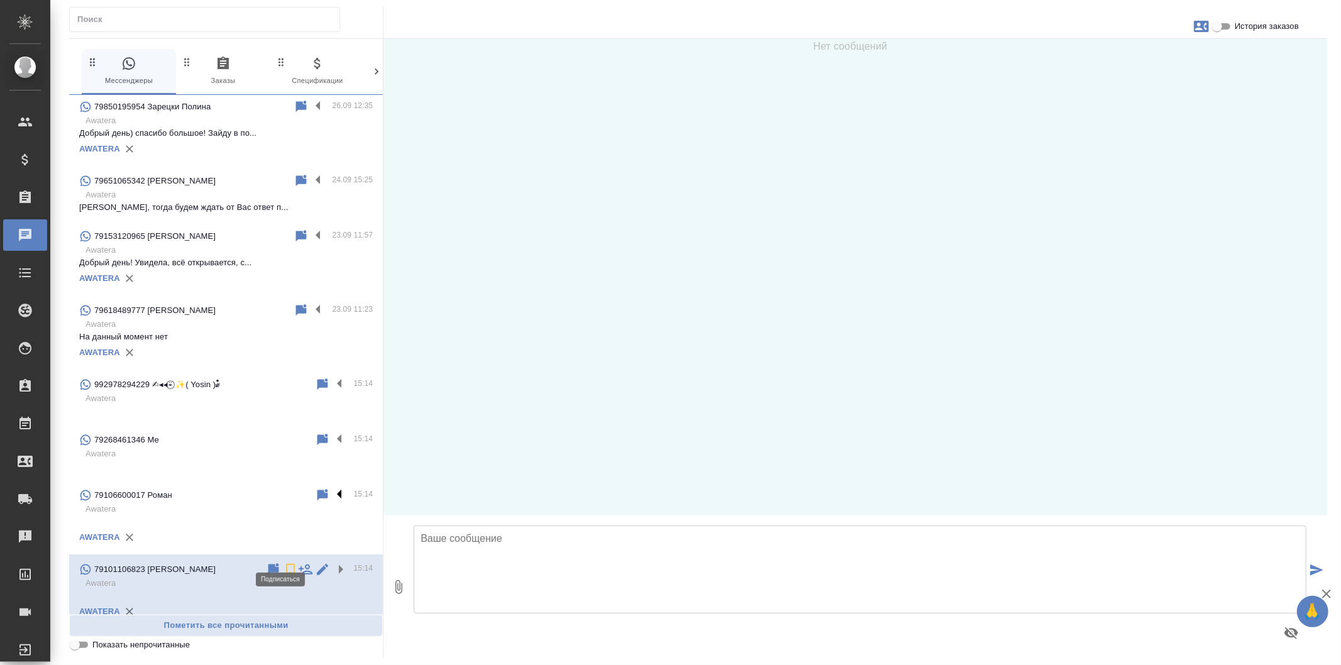
click at [332, 488] on label at bounding box center [342, 495] width 21 height 14
click at [0, 0] on input "checkbox" at bounding box center [0, 0] width 0 height 0
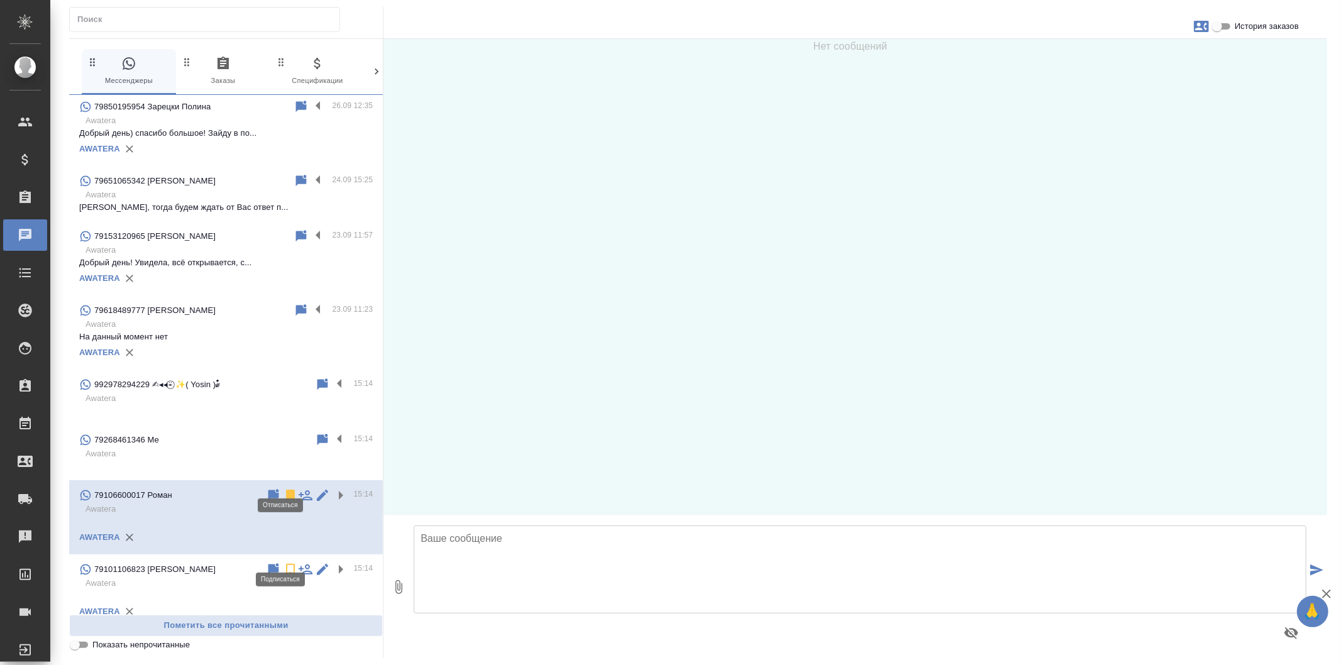
click at [286, 490] on icon at bounding box center [290, 495] width 9 height 11
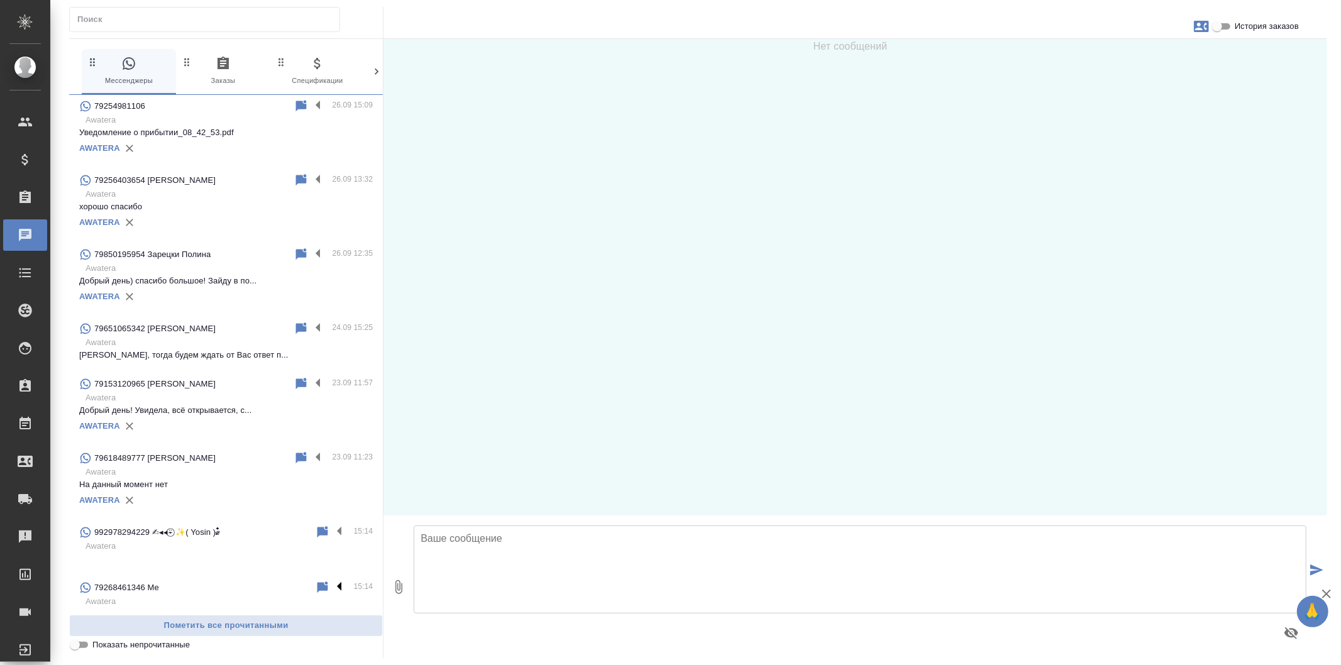
click at [332, 580] on label at bounding box center [342, 587] width 21 height 14
click at [0, 0] on input "checkbox" at bounding box center [0, 0] width 0 height 0
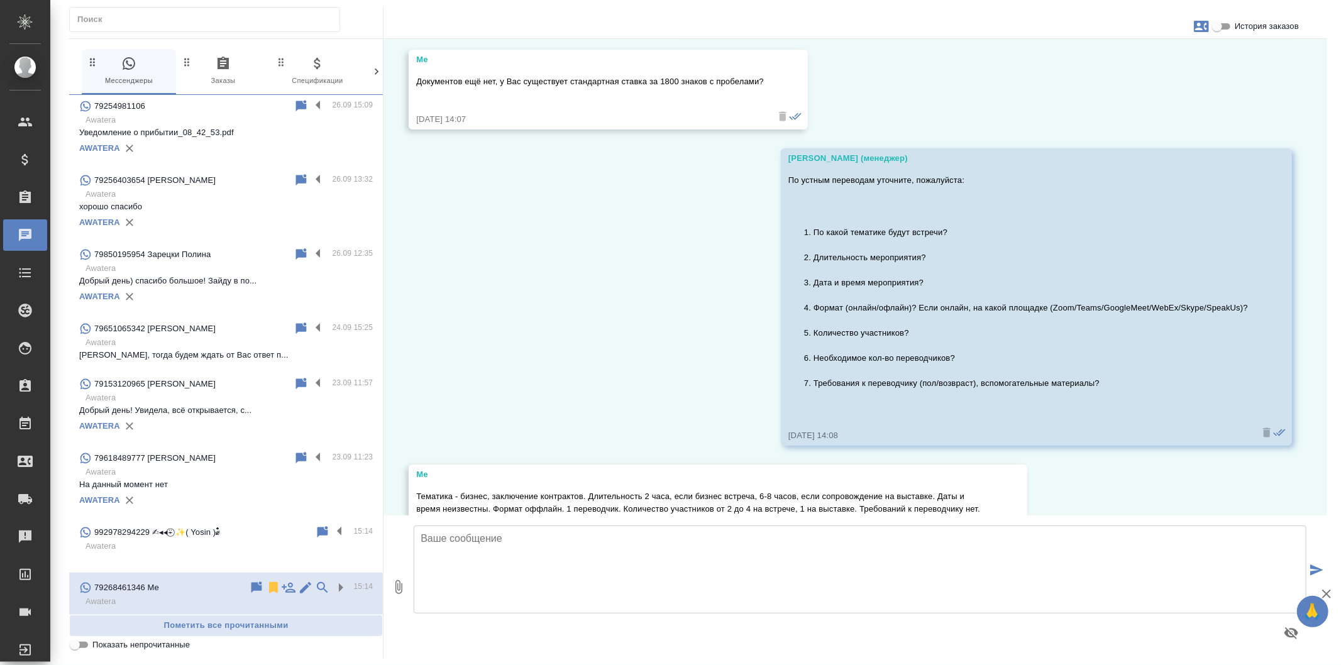
scroll to position [536, 0]
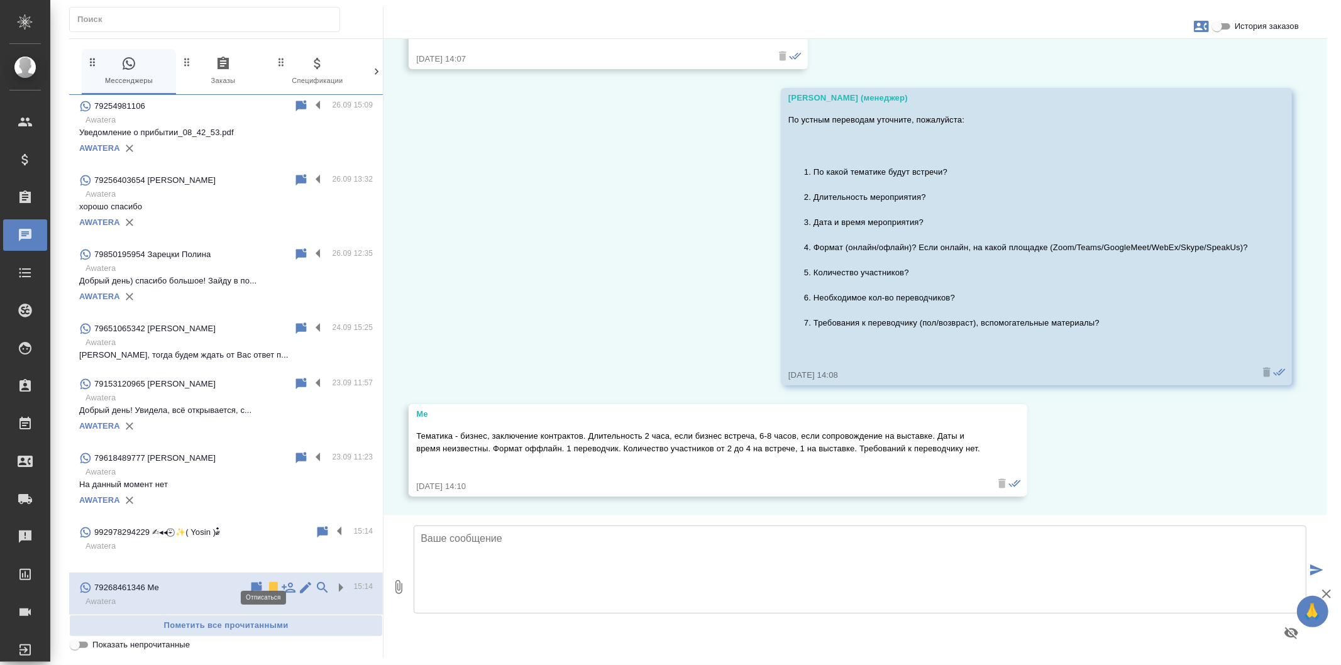
click at [269, 582] on icon at bounding box center [273, 587] width 9 height 11
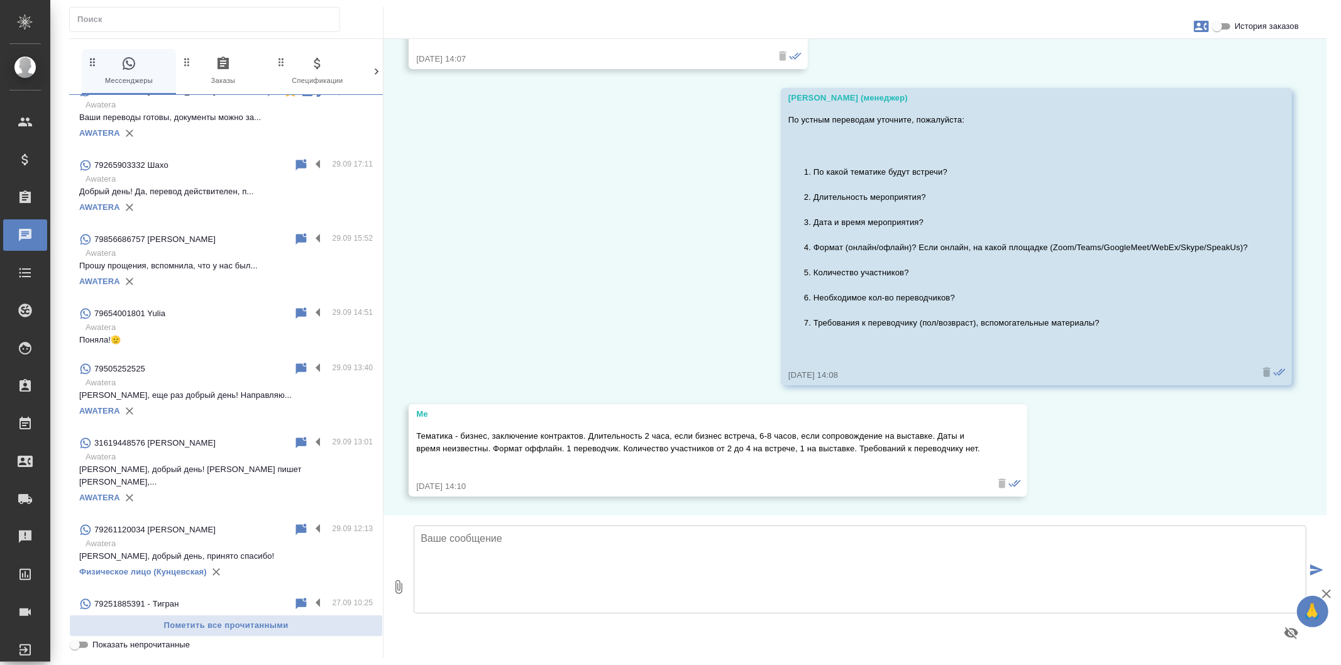
scroll to position [0, 0]
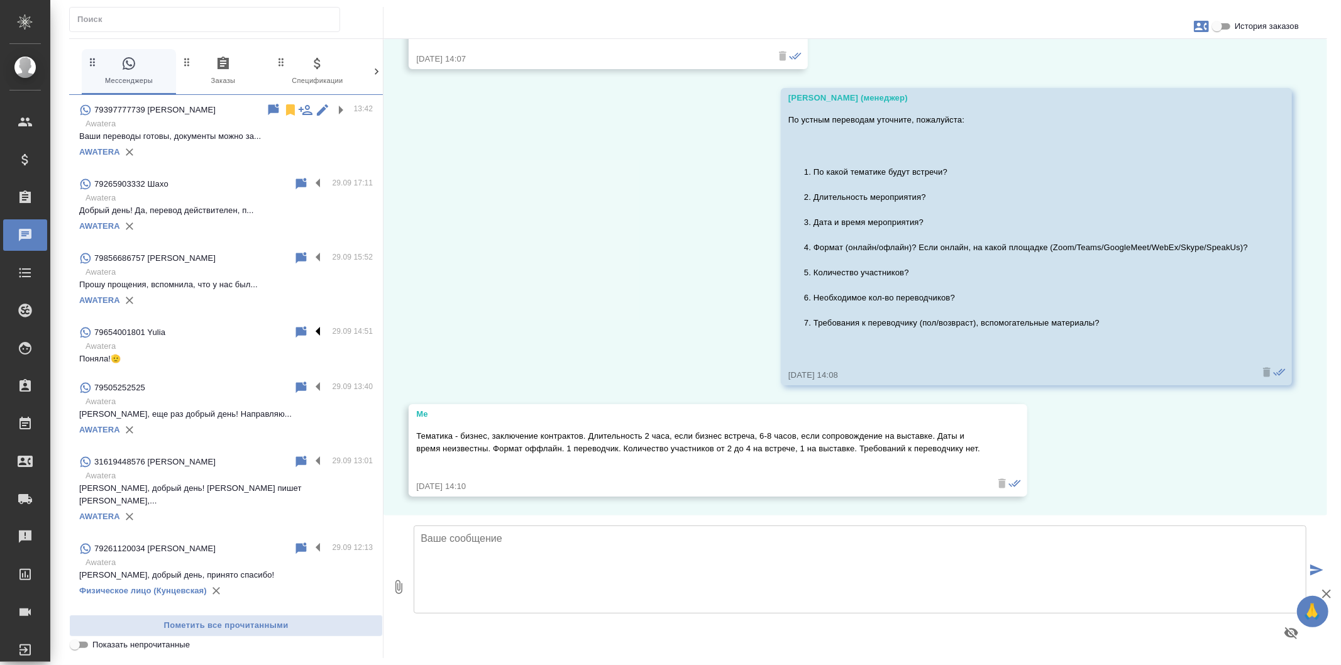
click at [311, 331] on label at bounding box center [321, 332] width 21 height 14
click at [0, 0] on input "checkbox" at bounding box center [0, 0] width 0 height 0
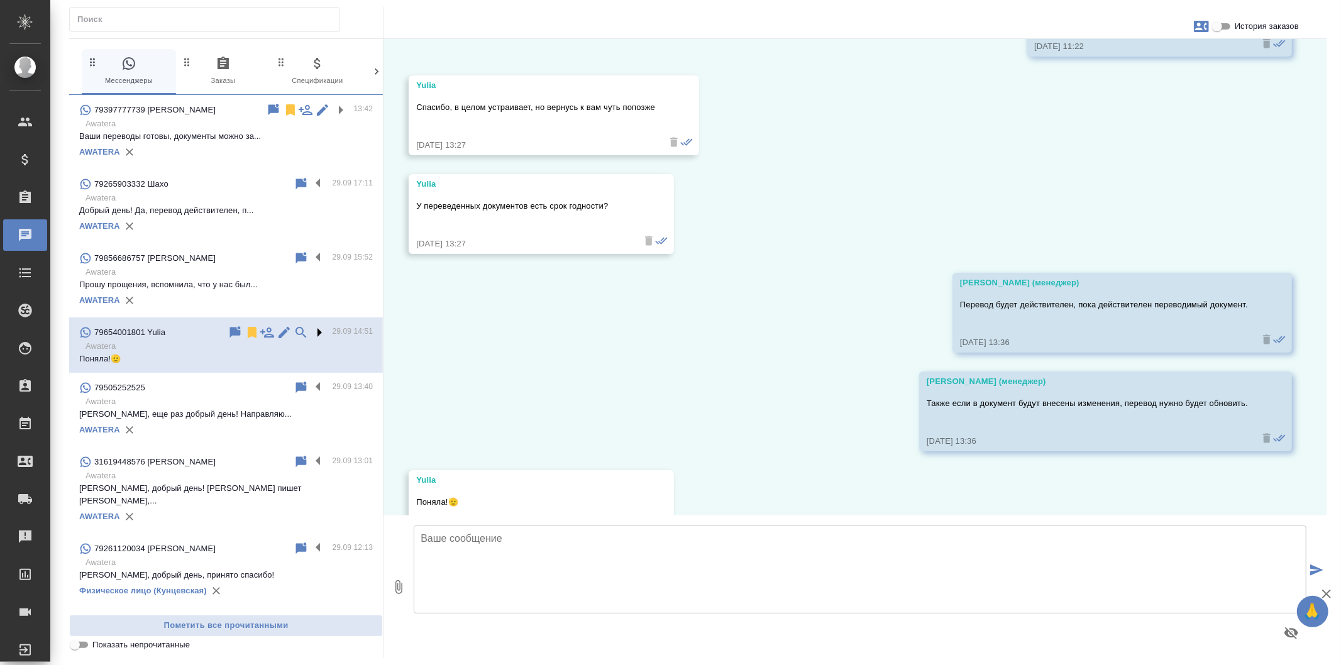
scroll to position [3973, 0]
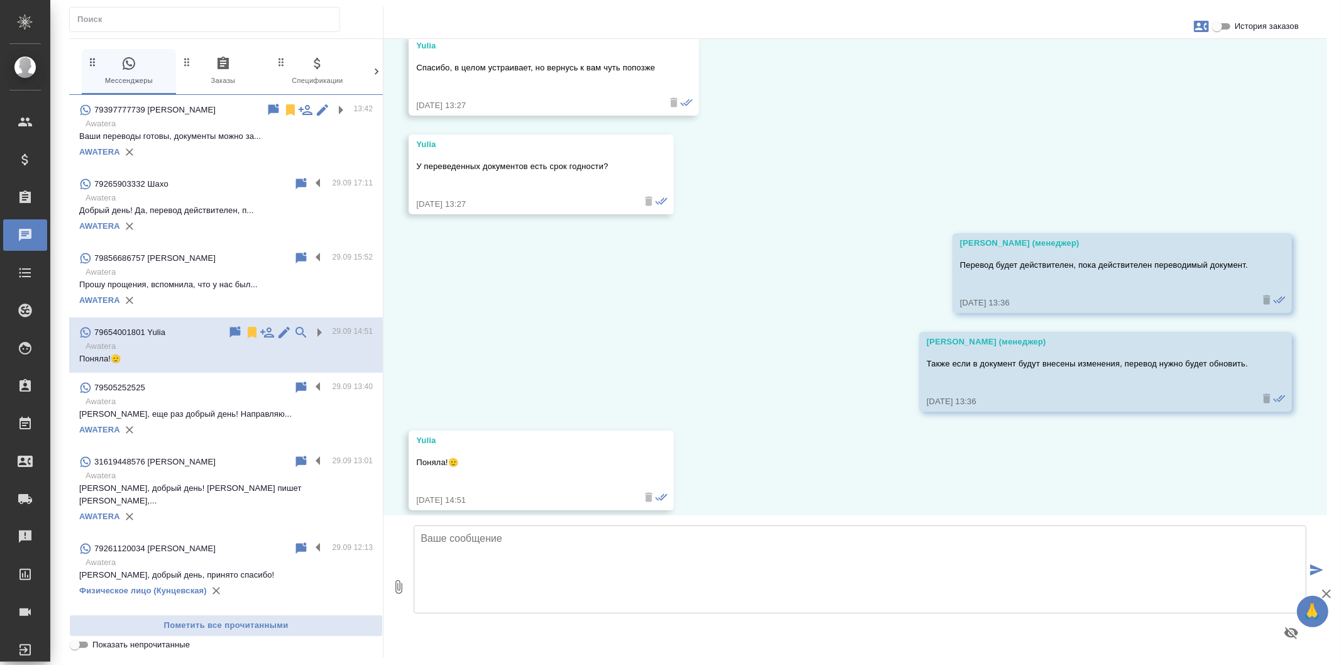
click at [295, 283] on p "Прошу прощения, вспомнила, что у нас был..." at bounding box center [226, 284] width 294 height 13
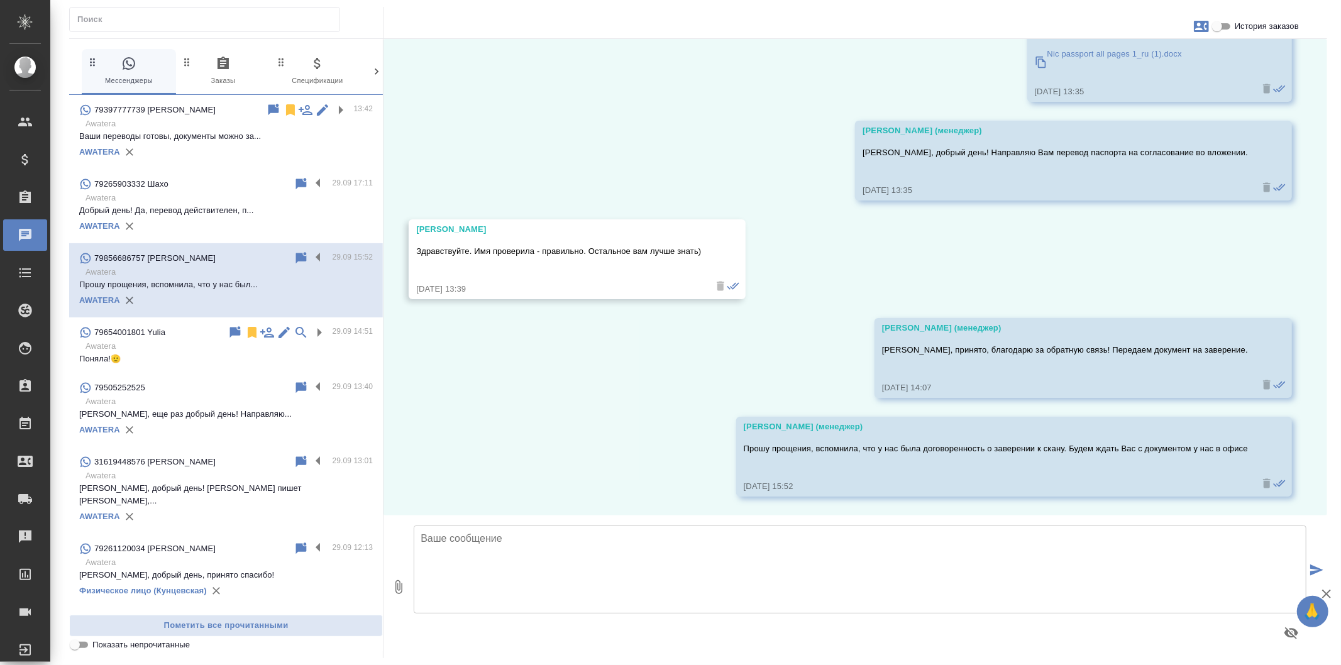
scroll to position [1727, 0]
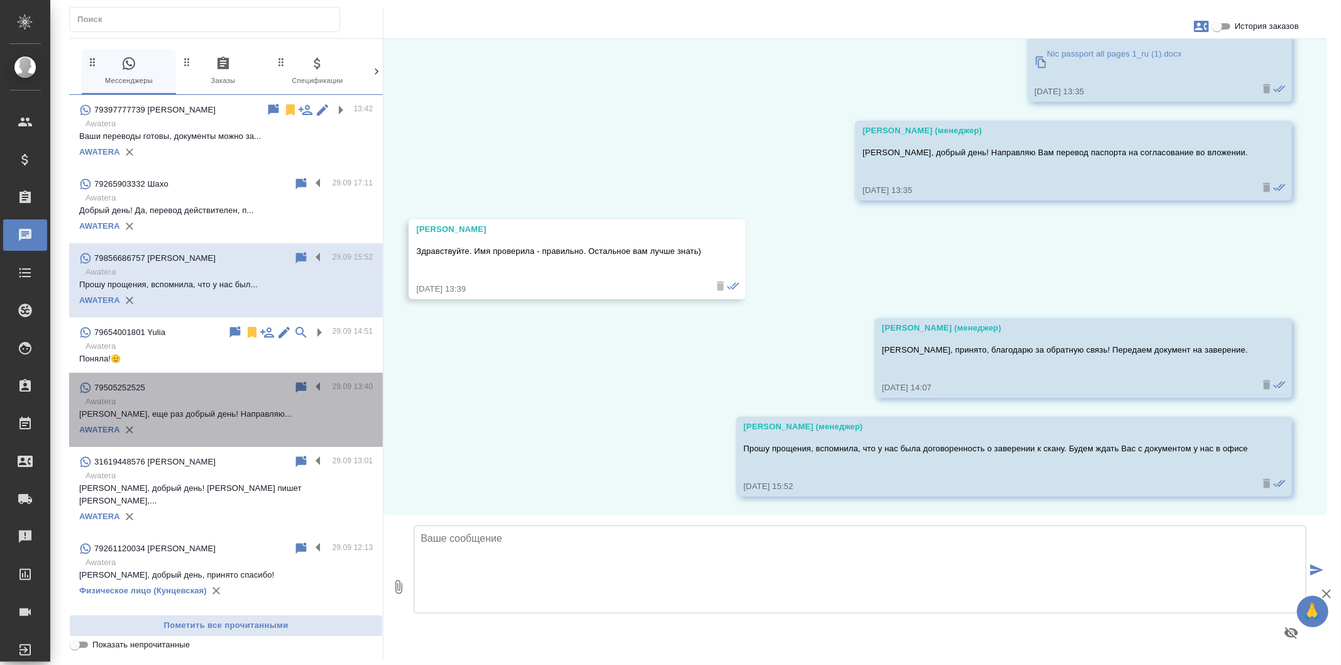
click at [283, 441] on div "79505252525 29.09 13:40 Awatera Евгений, еще раз добрый день! Направляю... AWAT…" at bounding box center [226, 410] width 314 height 74
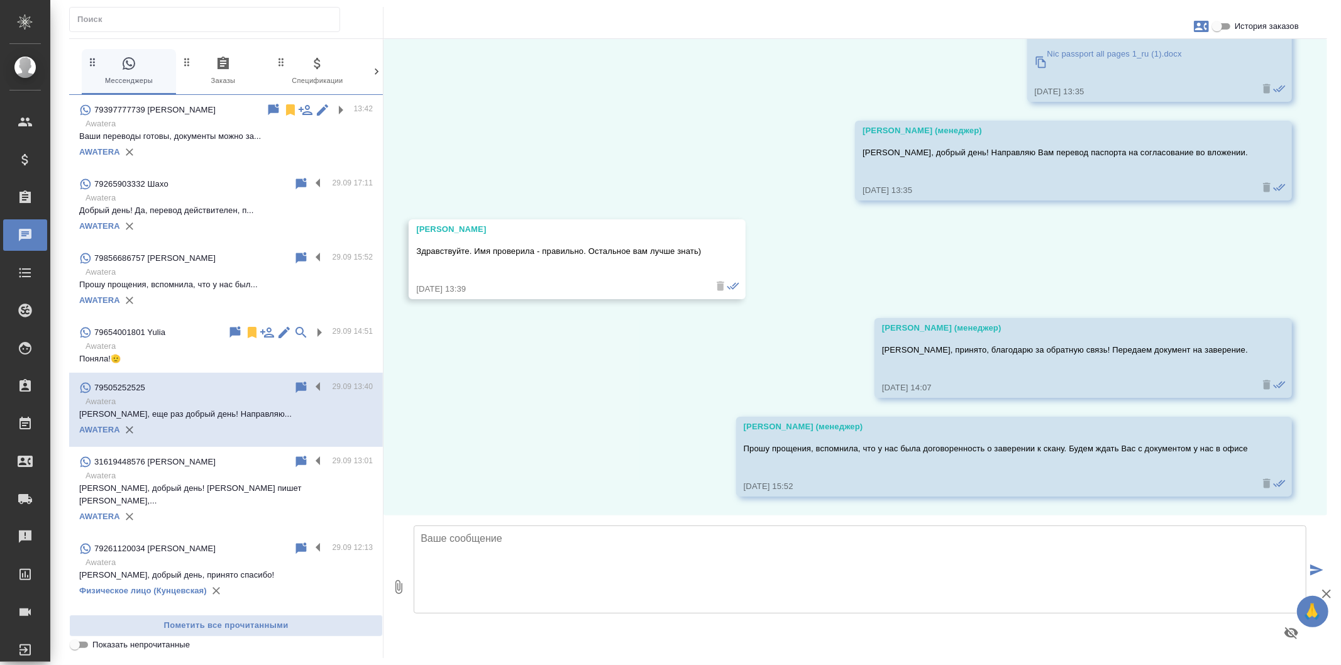
scroll to position [0, 0]
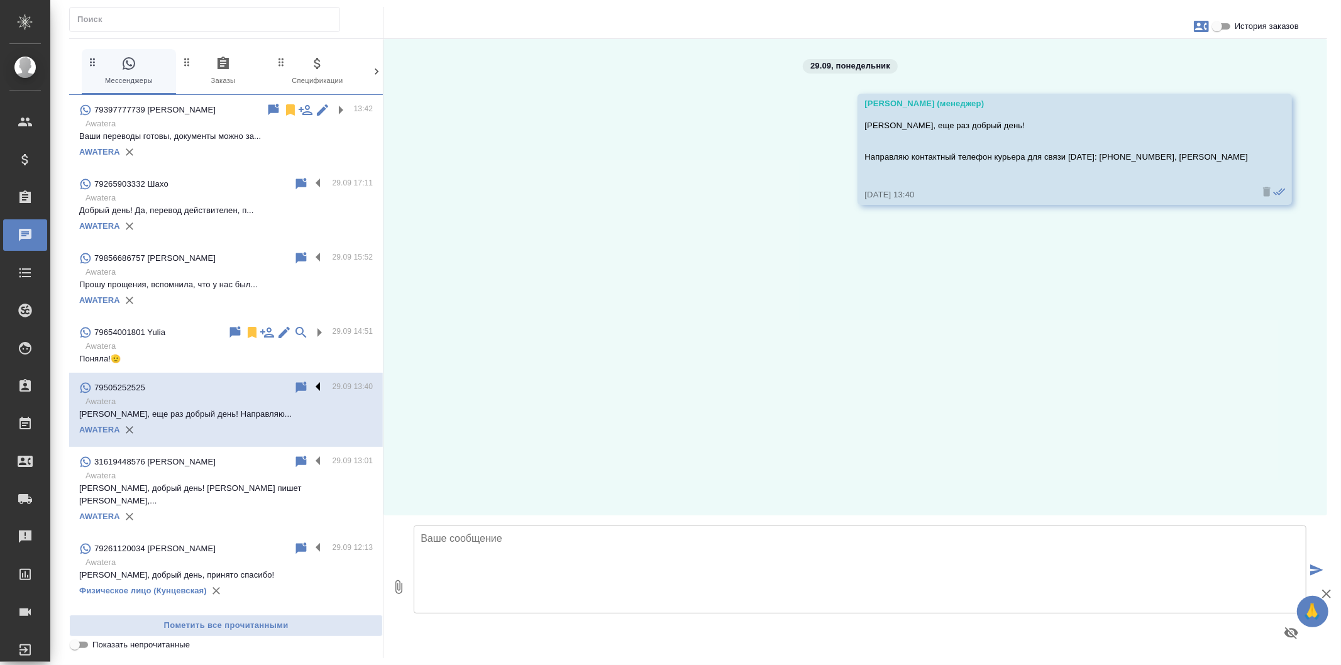
click at [311, 385] on label at bounding box center [321, 387] width 21 height 14
click at [0, 0] on input "checkbox" at bounding box center [0, 0] width 0 height 0
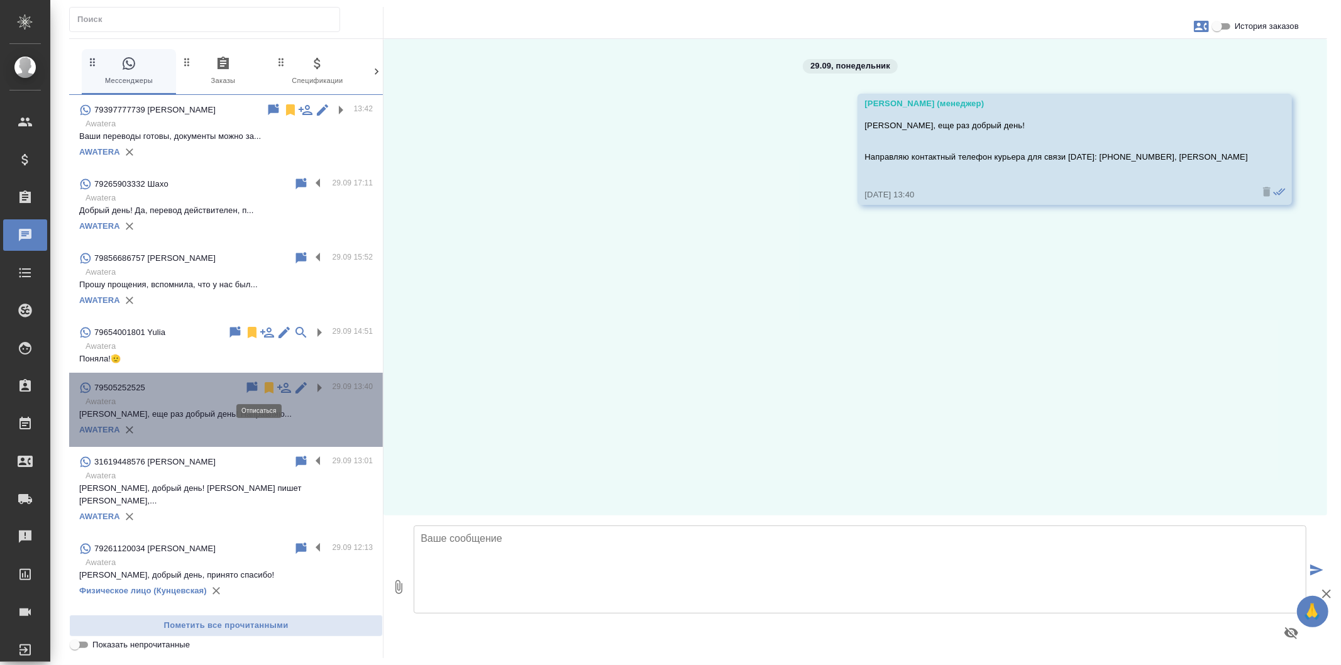
click at [265, 387] on icon at bounding box center [269, 387] width 9 height 11
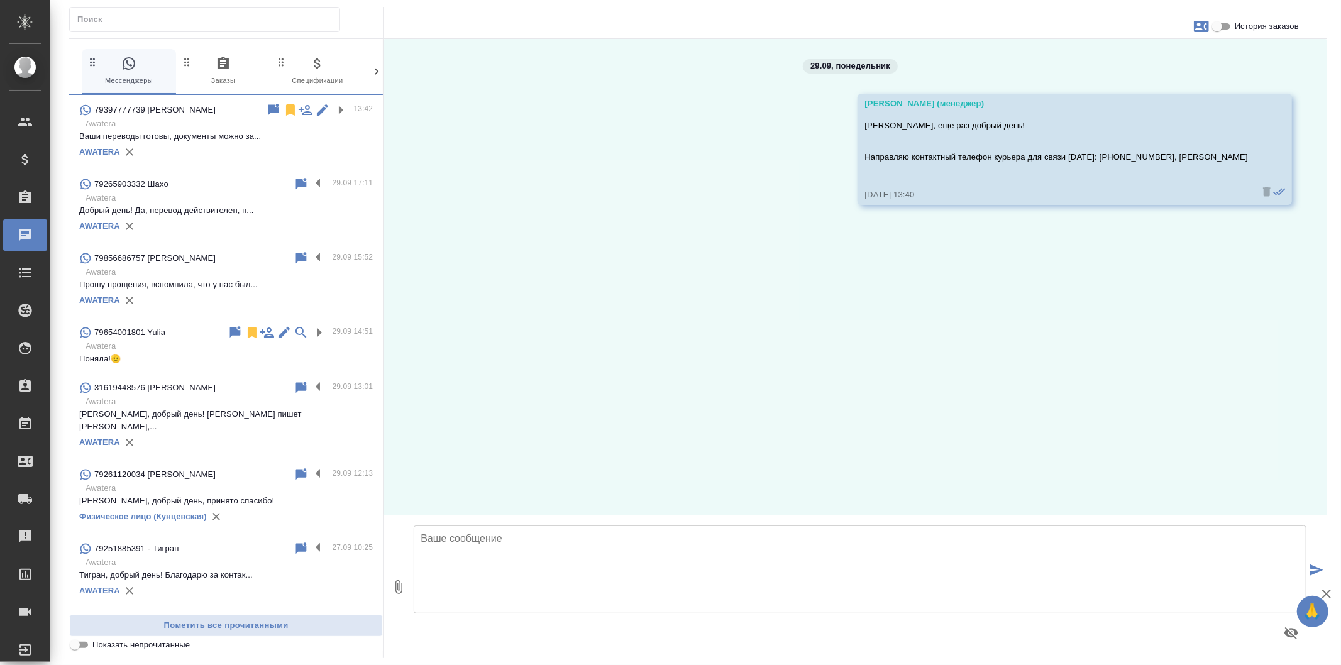
click at [287, 433] on div "AWATERA" at bounding box center [226, 442] width 294 height 19
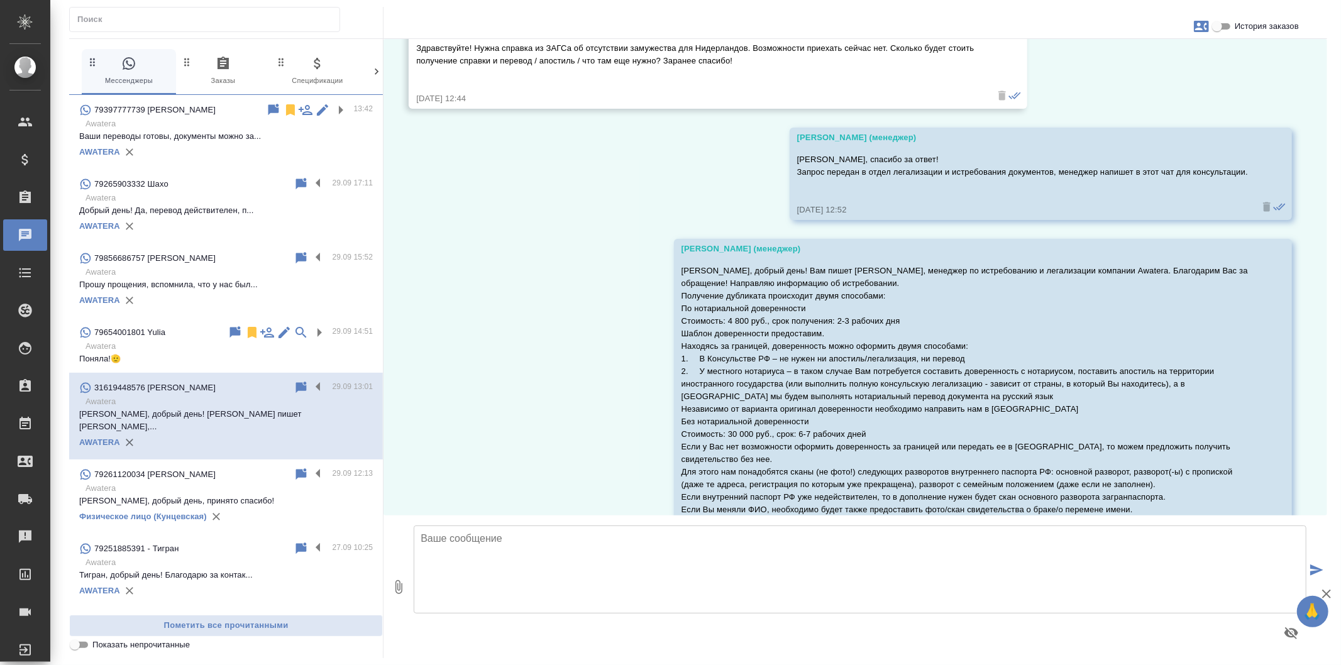
scroll to position [330, 0]
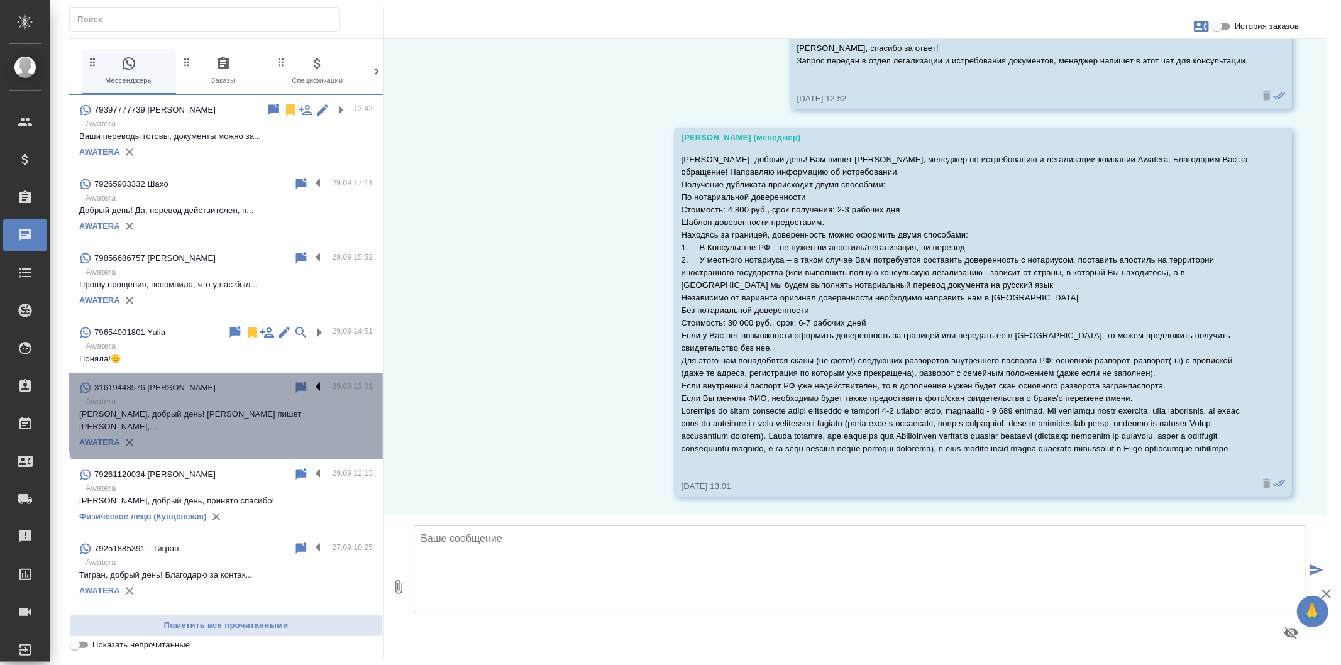
click at [311, 385] on label at bounding box center [321, 387] width 21 height 14
click at [0, 0] on input "checkbox" at bounding box center [0, 0] width 0 height 0
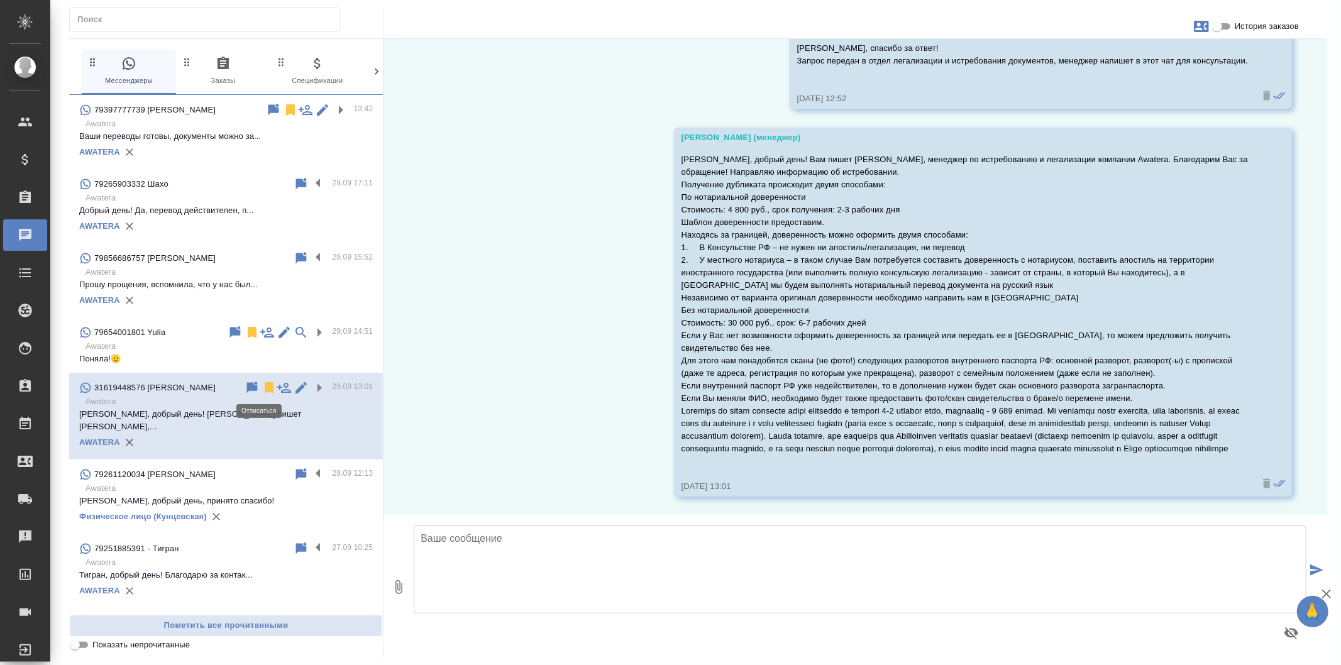
click at [265, 387] on icon at bounding box center [269, 387] width 9 height 11
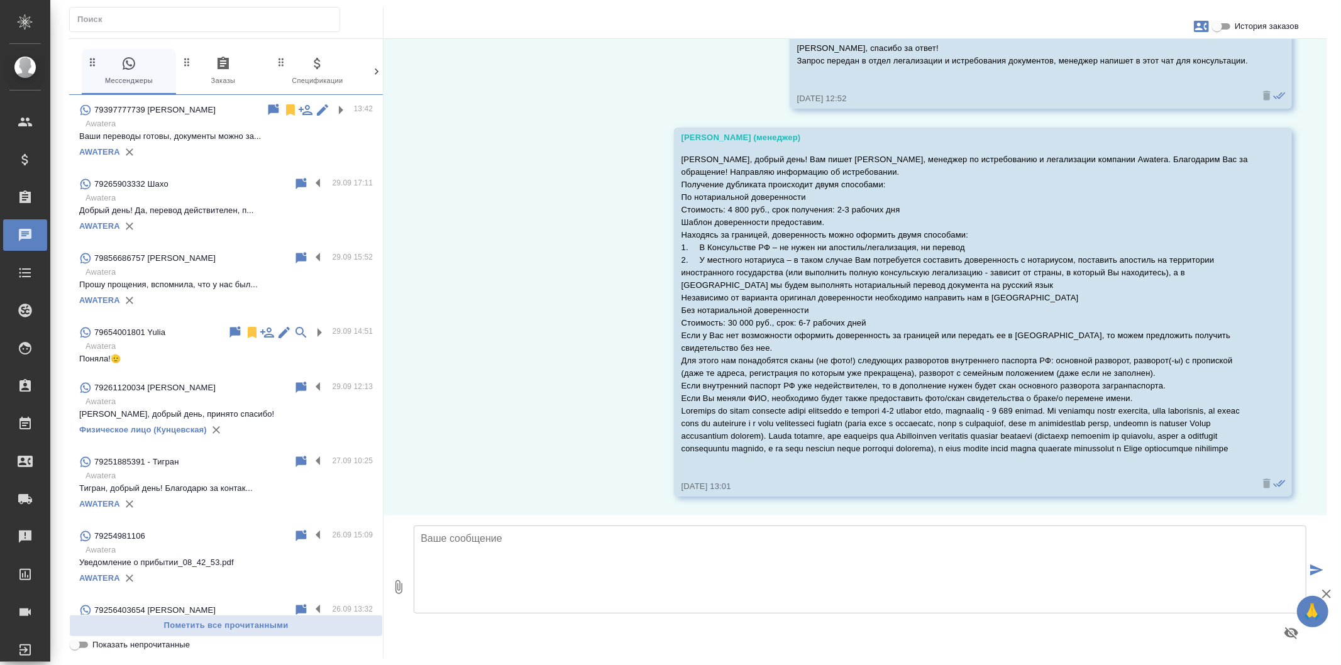
click at [307, 412] on p "Екатерина, добрый день, принято спасибо!" at bounding box center [226, 414] width 294 height 13
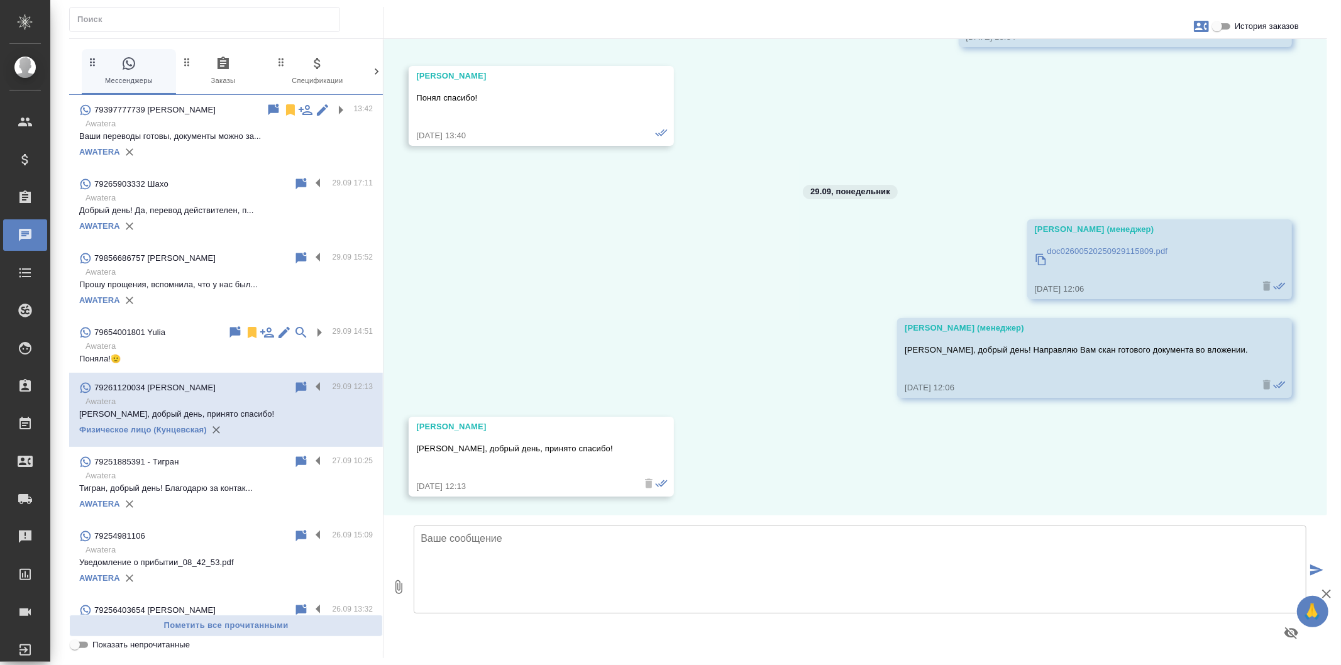
scroll to position [3822, 0]
click at [265, 489] on p "Тигран, добрый день! Благодарю за контак..." at bounding box center [226, 488] width 294 height 13
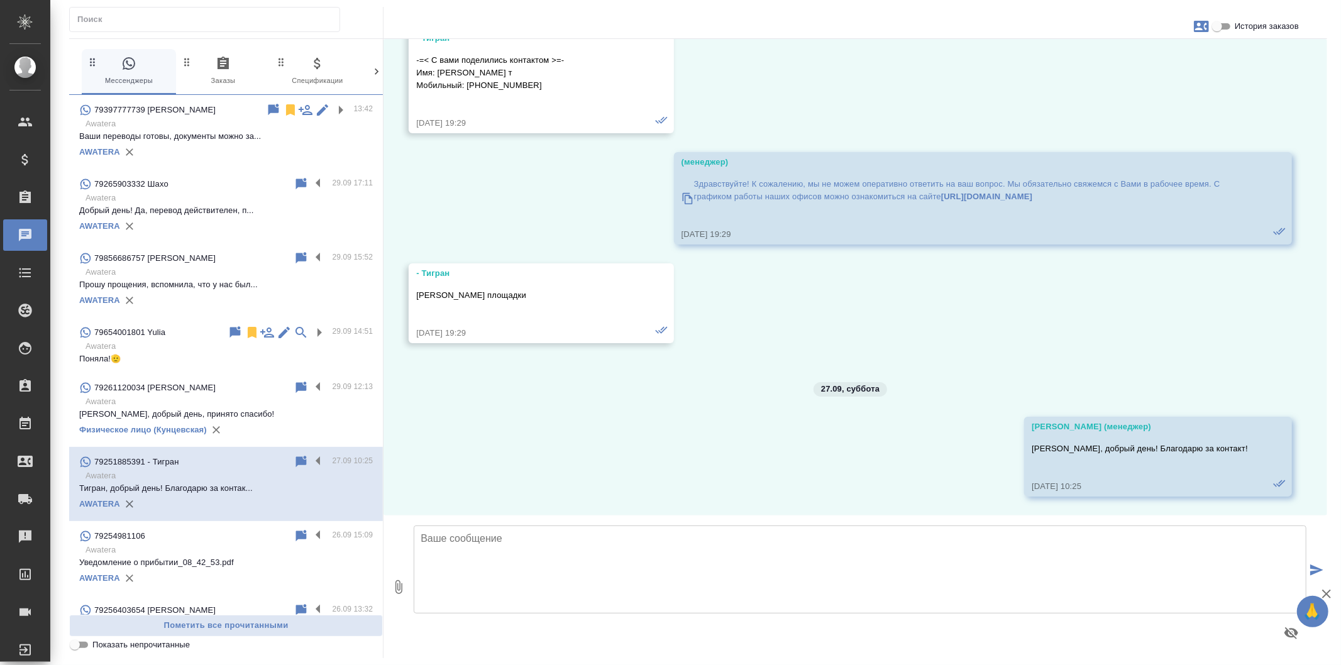
scroll to position [1958, 0]
click at [204, 54] on button "0 Заказы" at bounding box center [223, 71] width 94 height 45
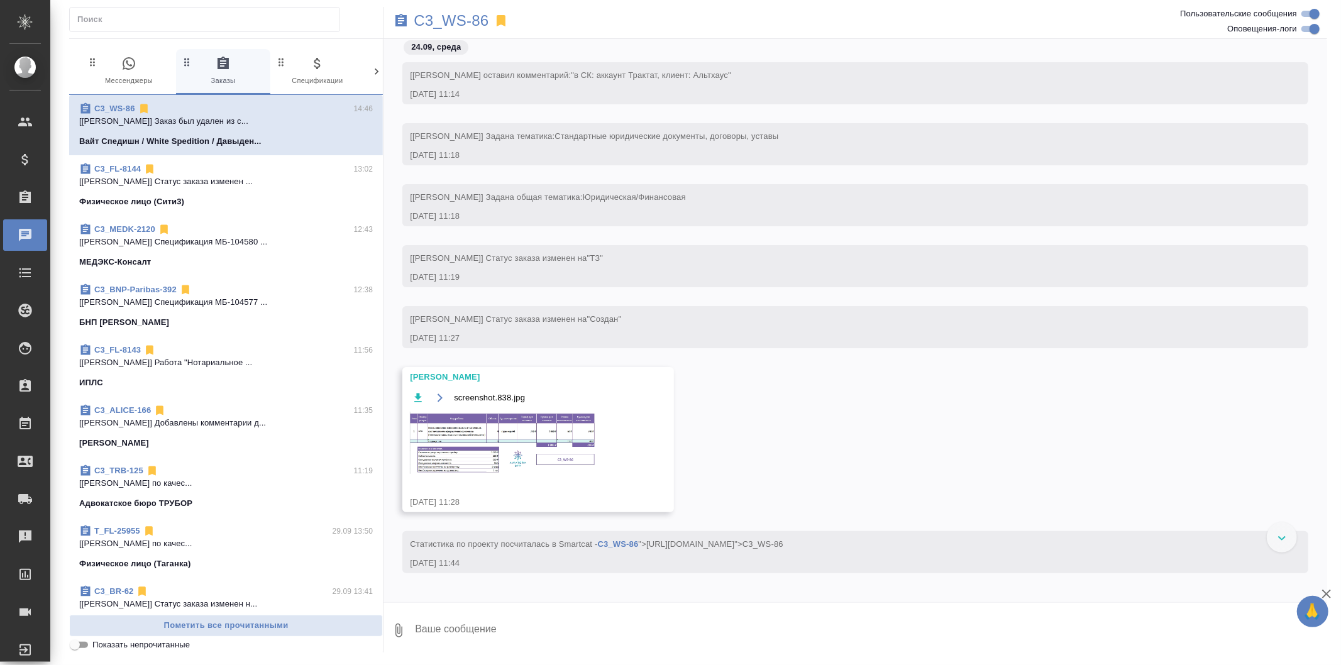
scroll to position [3668, 0]
